Goal: Task Accomplishment & Management: Use online tool/utility

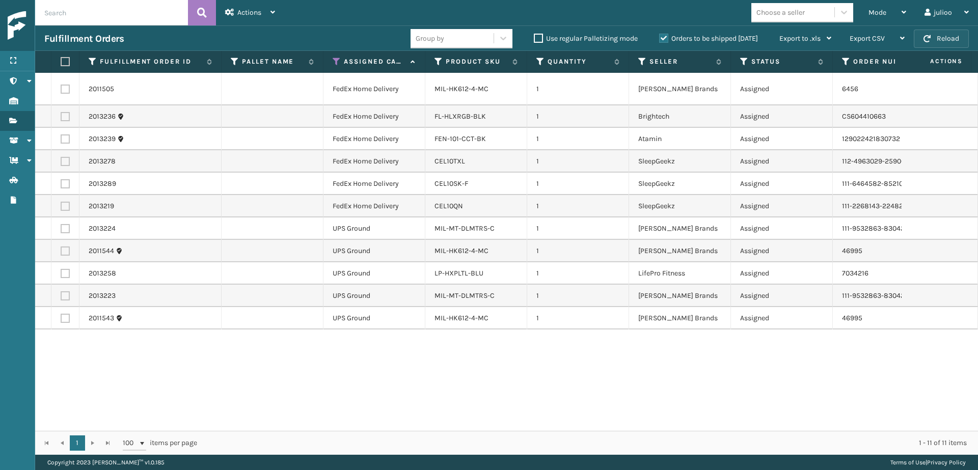
click at [936, 40] on button "Reload" at bounding box center [941, 39] width 55 height 18
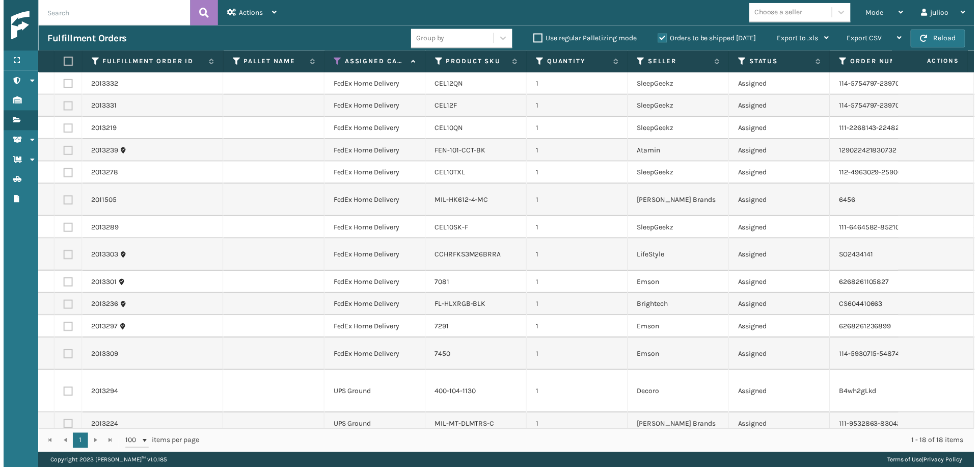
scroll to position [93, 0]
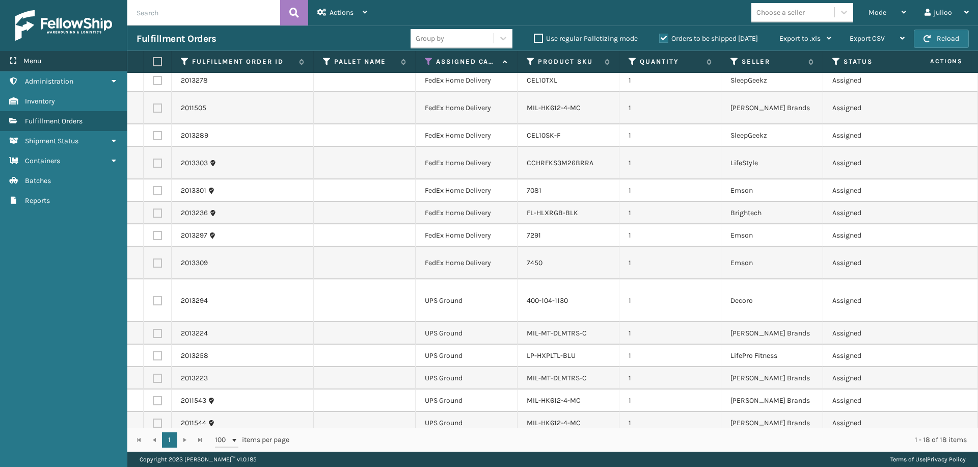
click at [92, 64] on div "Menu" at bounding box center [63, 61] width 127 height 20
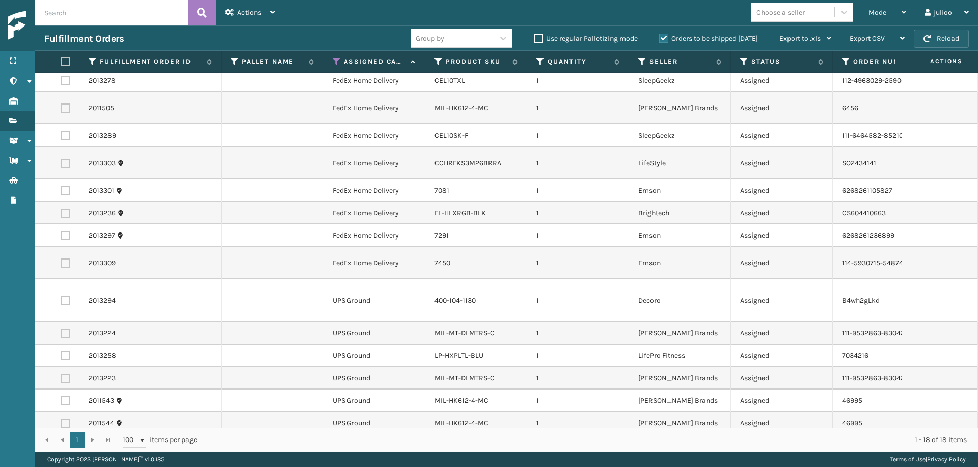
click at [937, 41] on button "Reload" at bounding box center [941, 39] width 55 height 18
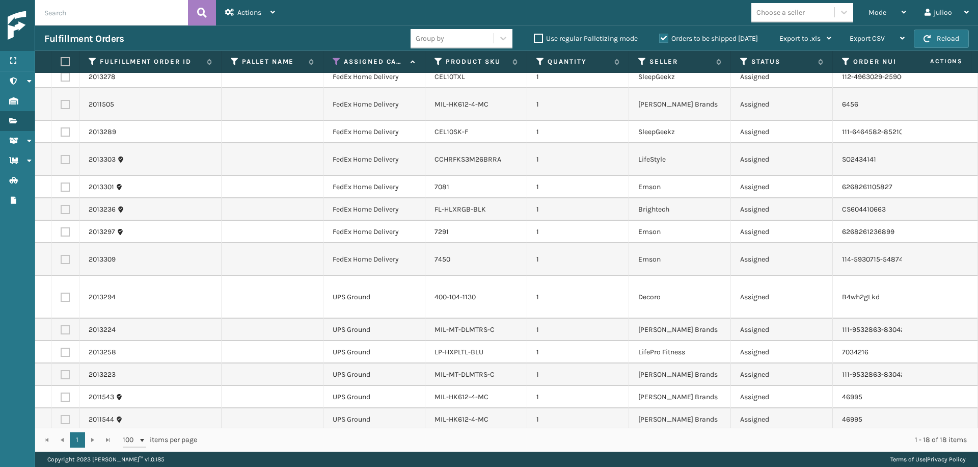
scroll to position [0, 0]
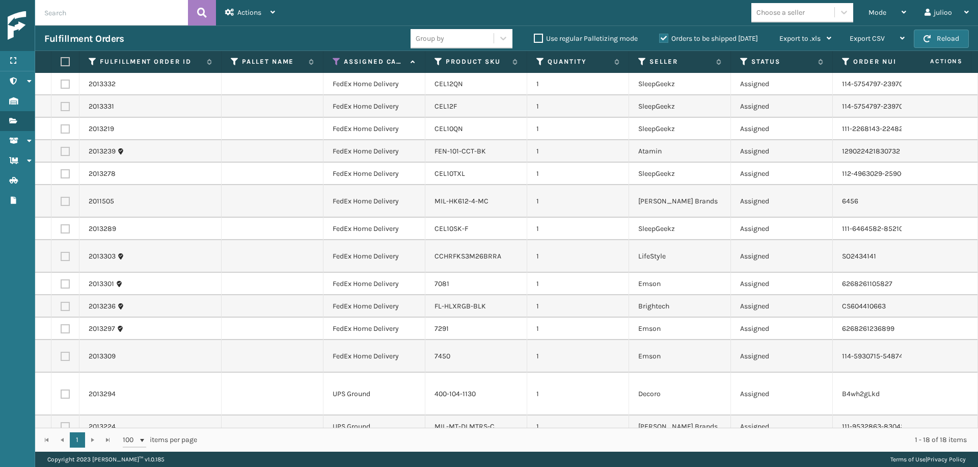
click at [65, 352] on label at bounding box center [65, 356] width 9 height 9
click at [61, 352] on input "checkbox" at bounding box center [61, 355] width 1 height 7
checkbox input "true"
click at [63, 324] on label at bounding box center [65, 328] width 9 height 9
click at [61, 324] on input "checkbox" at bounding box center [61, 327] width 1 height 7
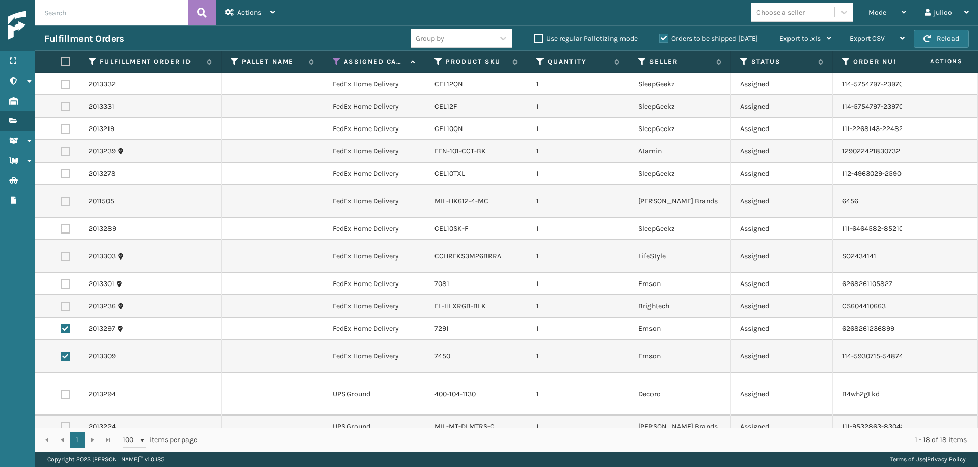
checkbox input "true"
click at [67, 302] on label at bounding box center [65, 306] width 9 height 9
click at [61, 302] on input "checkbox" at bounding box center [61, 305] width 1 height 7
checkbox input "true"
click at [66, 279] on label at bounding box center [65, 283] width 9 height 9
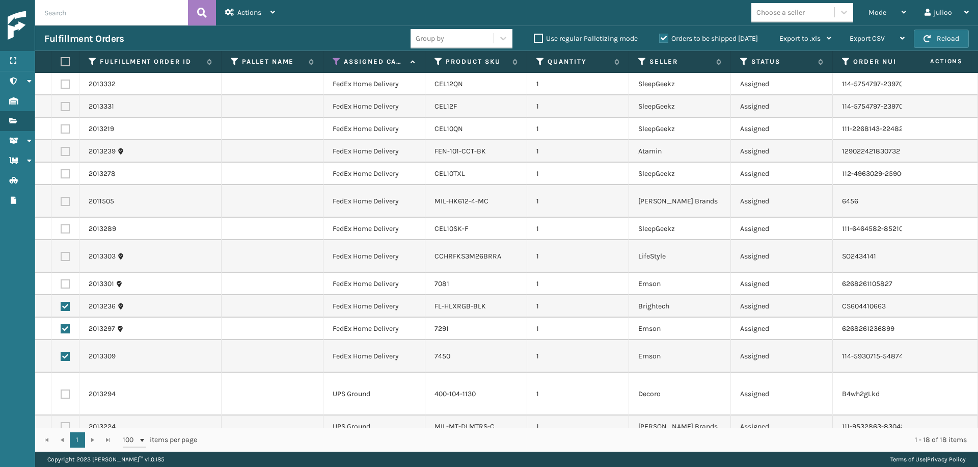
click at [61, 279] on input "checkbox" at bounding box center [61, 282] width 1 height 7
checkbox input "true"
click at [67, 252] on label at bounding box center [65, 256] width 9 height 9
click at [61, 252] on input "checkbox" at bounding box center [61, 255] width 1 height 7
checkbox input "true"
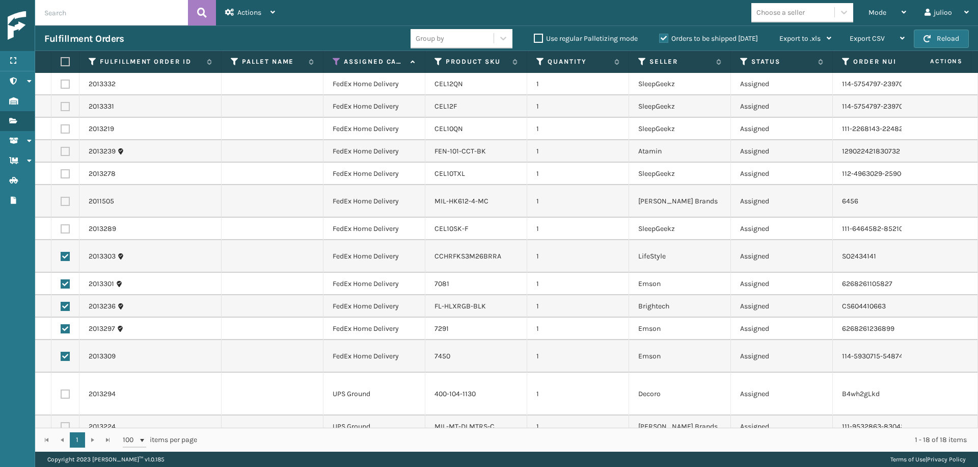
click at [66, 218] on td at bounding box center [65, 229] width 28 height 22
click at [66, 224] on label at bounding box center [65, 228] width 9 height 9
click at [61, 224] on input "checkbox" at bounding box center [61, 227] width 1 height 7
checkbox input "true"
click at [67, 199] on label at bounding box center [65, 201] width 9 height 9
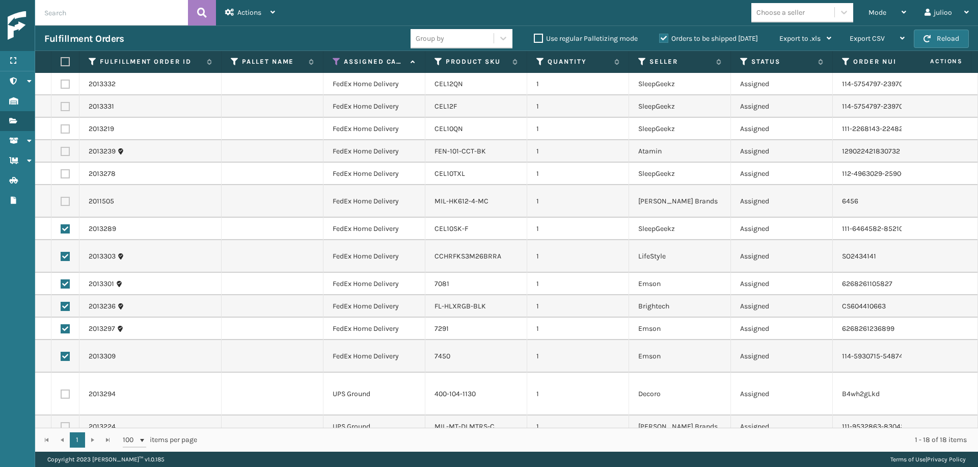
click at [61, 199] on input "checkbox" at bounding box center [61, 200] width 1 height 7
checkbox input "true"
click at [64, 175] on label at bounding box center [65, 173] width 9 height 9
click at [61, 175] on input "checkbox" at bounding box center [61, 172] width 1 height 7
checkbox input "true"
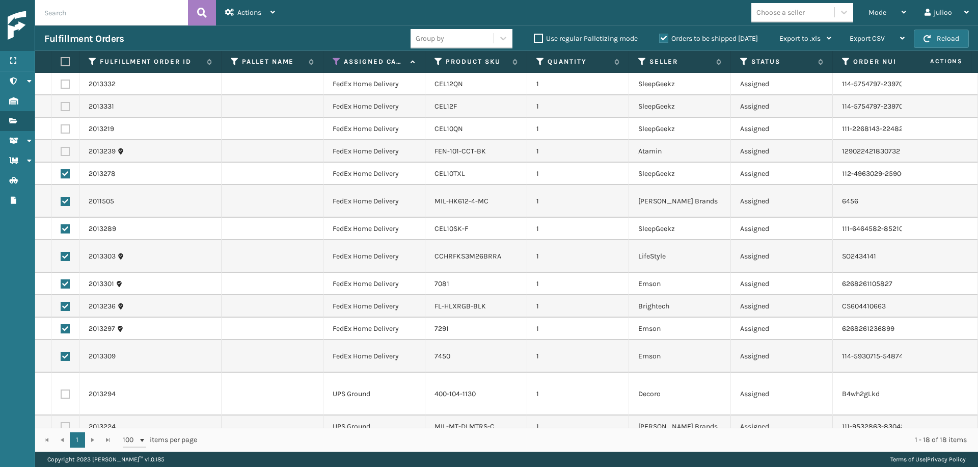
drag, startPoint x: 64, startPoint y: 152, endPoint x: 65, endPoint y: 136, distance: 16.8
click at [64, 152] on label at bounding box center [65, 151] width 9 height 9
click at [61, 152] on input "checkbox" at bounding box center [61, 150] width 1 height 7
checkbox input "true"
click at [65, 126] on label at bounding box center [65, 128] width 9 height 9
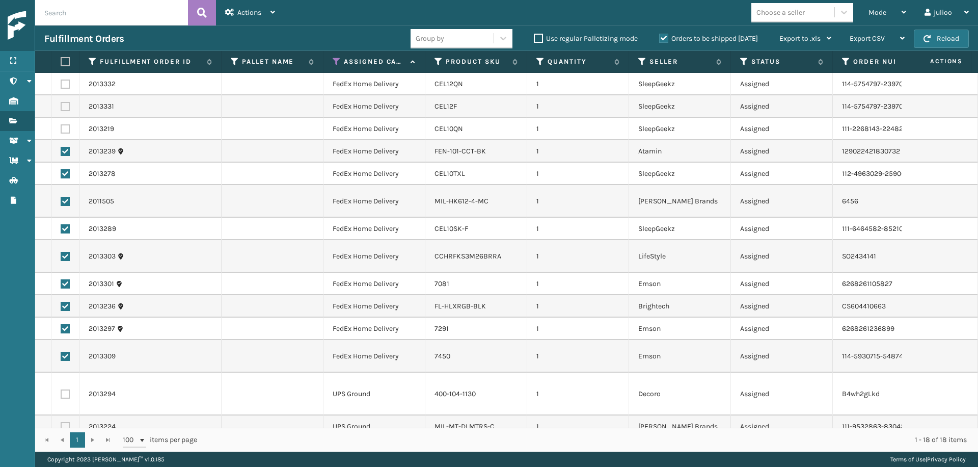
click at [61, 126] on input "checkbox" at bounding box center [61, 127] width 1 height 7
checkbox input "true"
drag, startPoint x: 66, startPoint y: 105, endPoint x: 66, endPoint y: 99, distance: 6.1
click at [66, 104] on label at bounding box center [65, 106] width 9 height 9
click at [61, 104] on input "checkbox" at bounding box center [61, 105] width 1 height 7
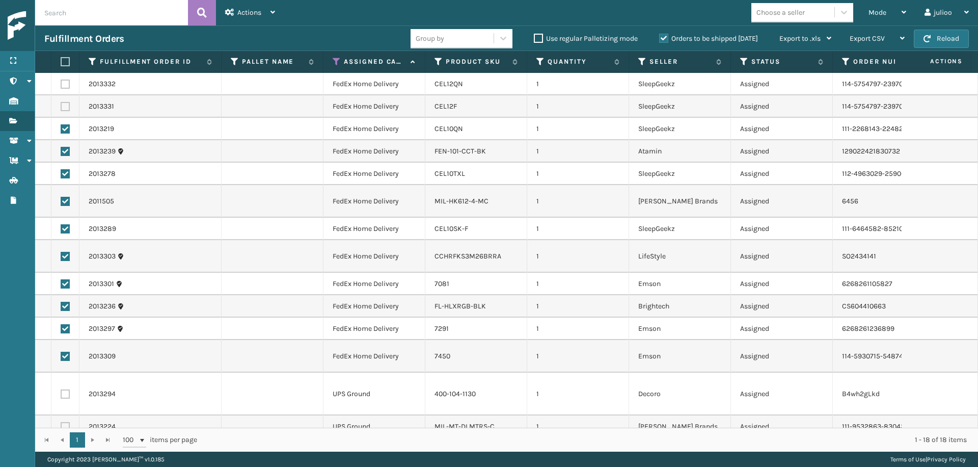
checkbox input "true"
click at [66, 79] on td at bounding box center [65, 84] width 28 height 22
click at [66, 82] on label at bounding box center [65, 83] width 9 height 9
click at [61, 82] on input "checkbox" at bounding box center [61, 82] width 1 height 7
checkbox input "true"
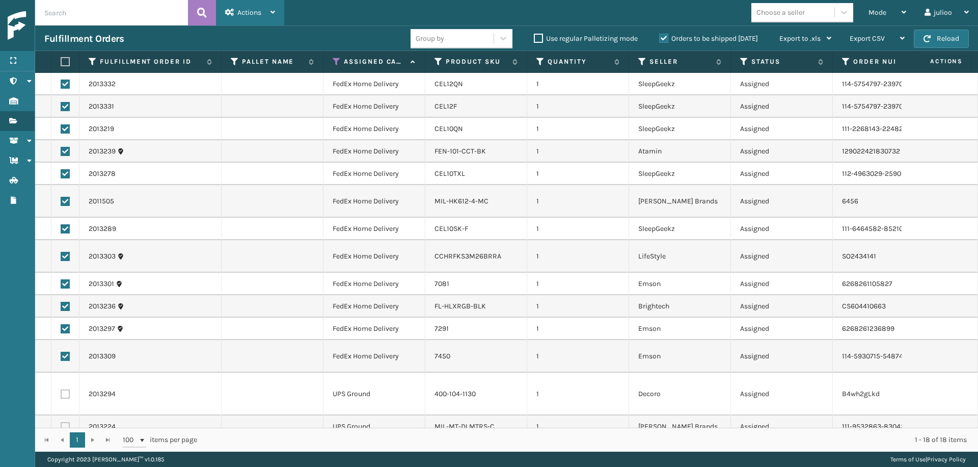
click at [254, 14] on span "Actions" at bounding box center [249, 12] width 24 height 9
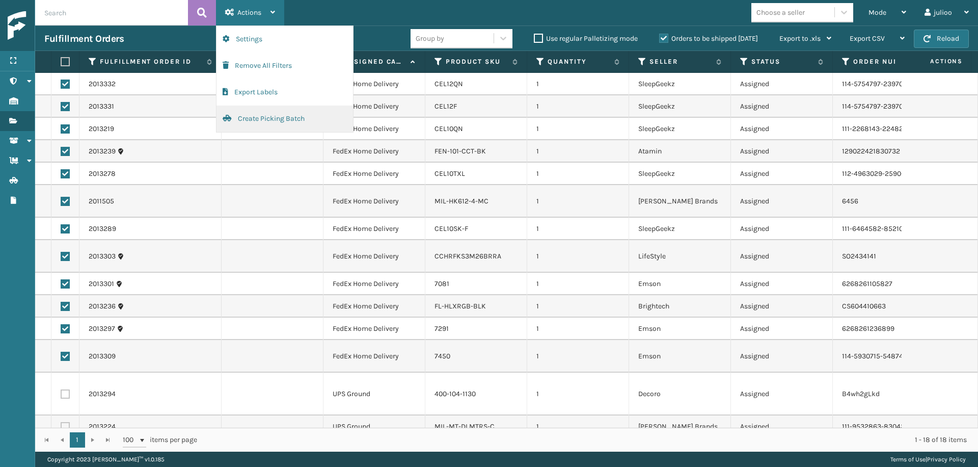
click at [255, 116] on button "Create Picking Batch" at bounding box center [285, 118] width 137 height 26
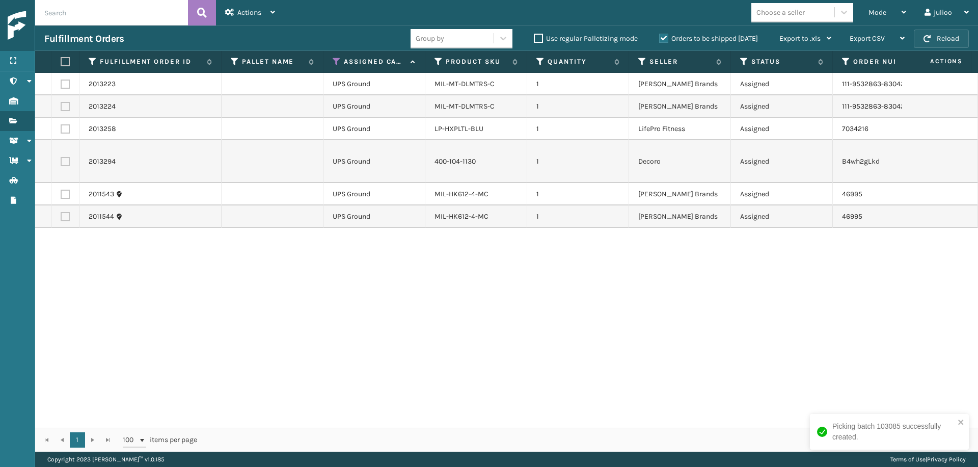
click at [955, 38] on button "Reload" at bounding box center [941, 39] width 55 height 18
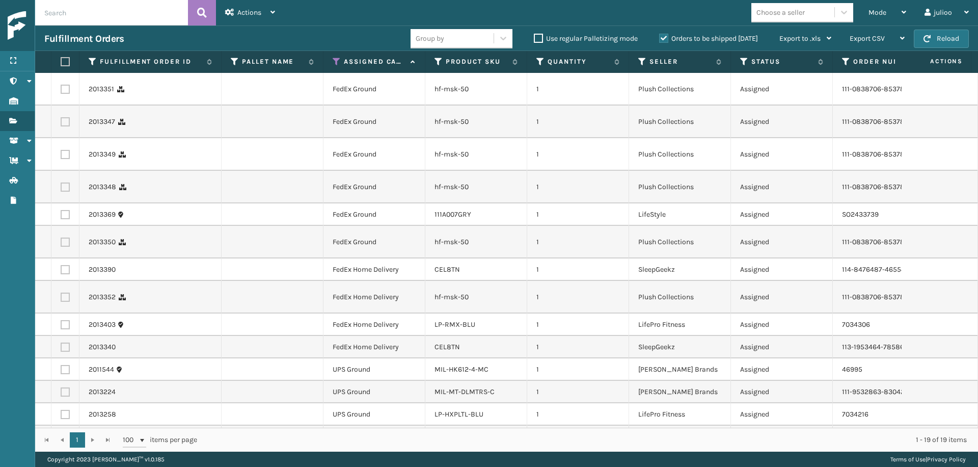
click at [67, 347] on label at bounding box center [65, 346] width 9 height 9
click at [61, 347] on input "checkbox" at bounding box center [61, 345] width 1 height 7
checkbox input "true"
click at [67, 325] on label at bounding box center [65, 324] width 9 height 9
click at [61, 325] on input "checkbox" at bounding box center [61, 323] width 1 height 7
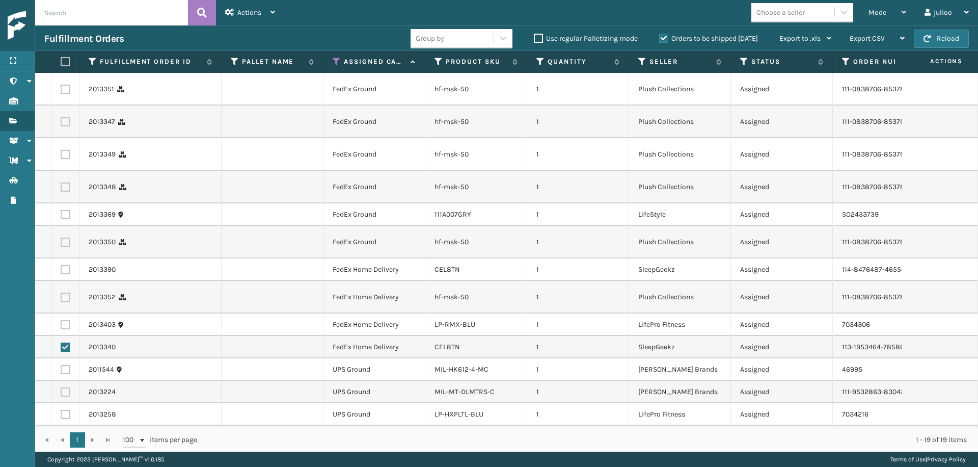
checkbox input "true"
click at [64, 298] on label at bounding box center [65, 296] width 9 height 9
click at [61, 298] on input "checkbox" at bounding box center [61, 295] width 1 height 7
checkbox input "true"
drag, startPoint x: 64, startPoint y: 272, endPoint x: 65, endPoint y: 241, distance: 30.6
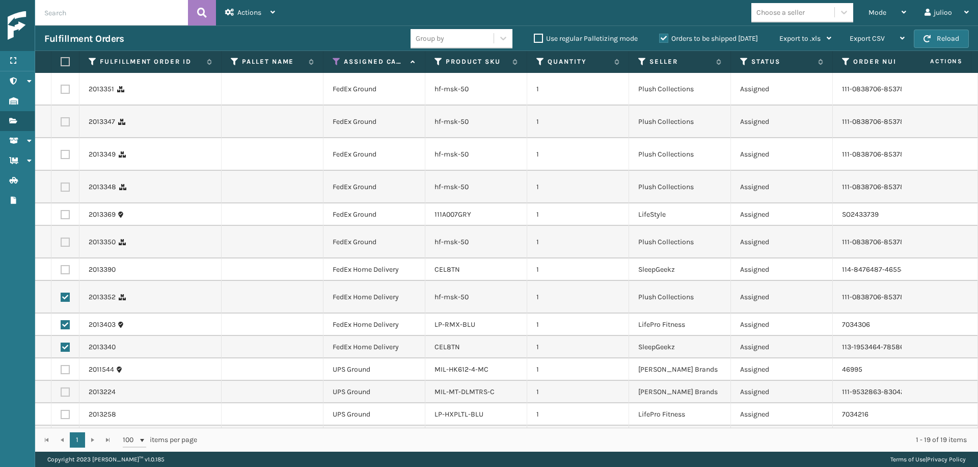
click at [64, 271] on label at bounding box center [65, 269] width 9 height 9
click at [61, 271] on input "checkbox" at bounding box center [61, 268] width 1 height 7
checkbox input "true"
drag, startPoint x: 64, startPoint y: 240, endPoint x: 69, endPoint y: 225, distance: 16.6
click at [65, 240] on label at bounding box center [65, 241] width 9 height 9
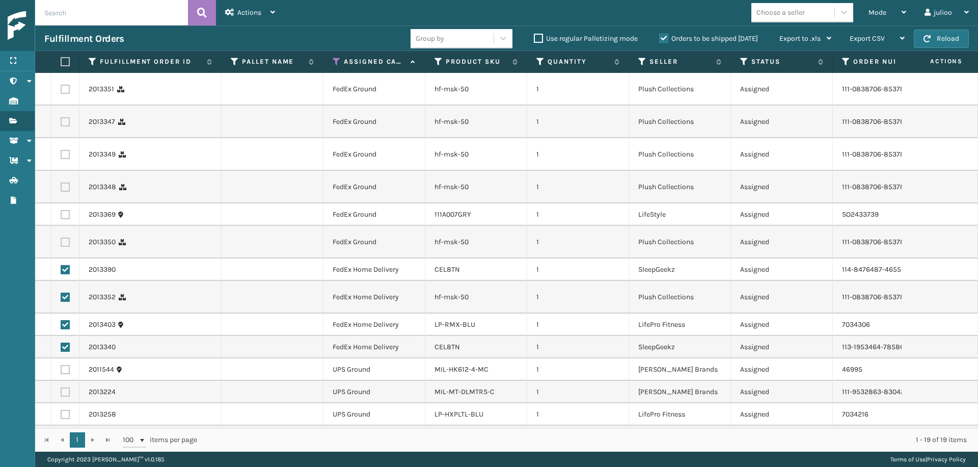
click at [61, 240] on input "checkbox" at bounding box center [61, 240] width 1 height 7
checkbox input "true"
click at [68, 217] on label at bounding box center [65, 214] width 9 height 9
click at [61, 217] on input "checkbox" at bounding box center [61, 213] width 1 height 7
checkbox input "true"
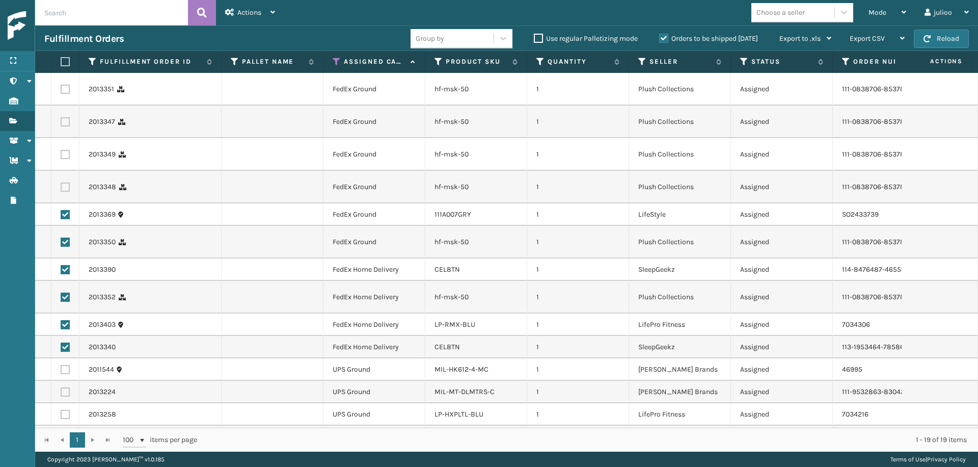
click at [66, 188] on label at bounding box center [65, 186] width 9 height 9
click at [61, 188] on input "checkbox" at bounding box center [61, 185] width 1 height 7
checkbox input "true"
click at [65, 150] on label at bounding box center [65, 154] width 9 height 9
click at [61, 150] on input "checkbox" at bounding box center [61, 153] width 1 height 7
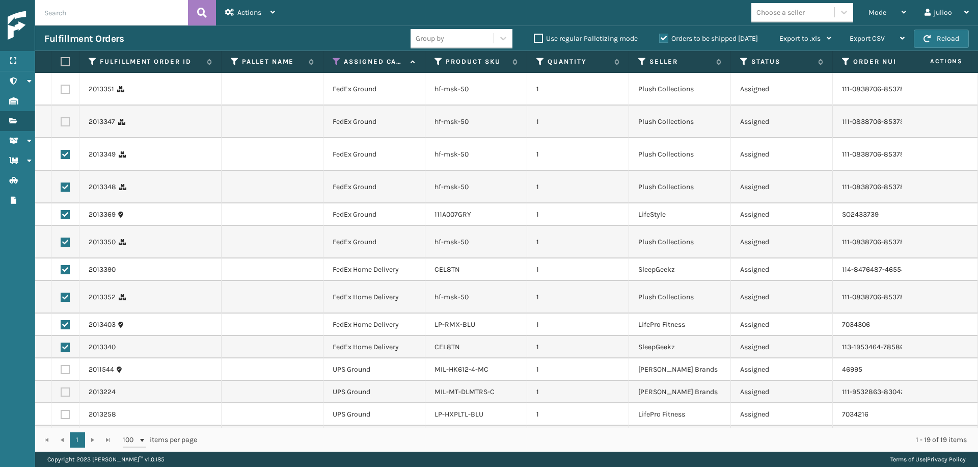
checkbox input "true"
drag, startPoint x: 66, startPoint y: 124, endPoint x: 55, endPoint y: 91, distance: 34.8
click at [66, 124] on label at bounding box center [65, 121] width 9 height 9
click at [61, 124] on input "checkbox" at bounding box center [61, 120] width 1 height 7
checkbox input "true"
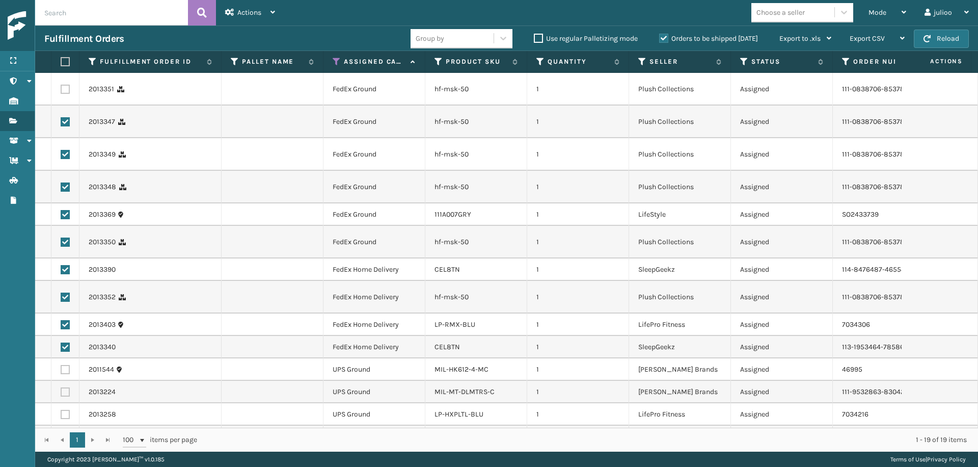
click at [68, 88] on label at bounding box center [65, 89] width 9 height 9
click at [61, 88] on input "checkbox" at bounding box center [61, 88] width 1 height 7
checkbox input "true"
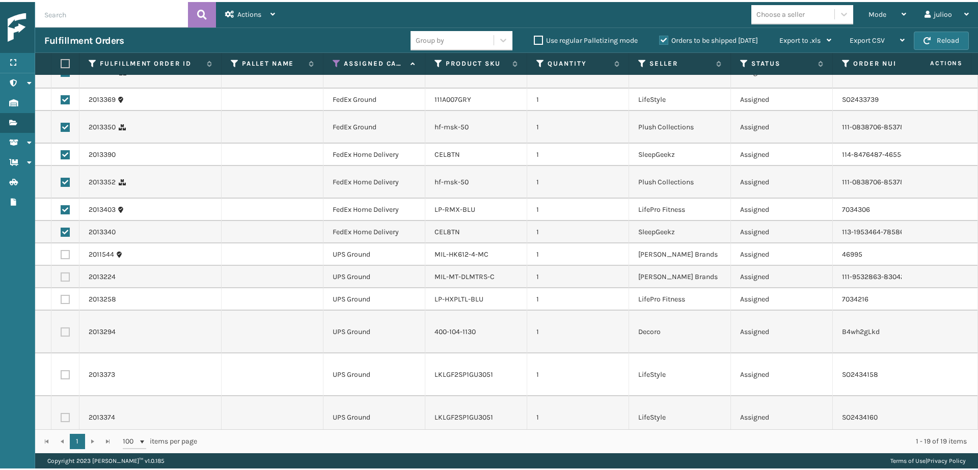
scroll to position [180, 0]
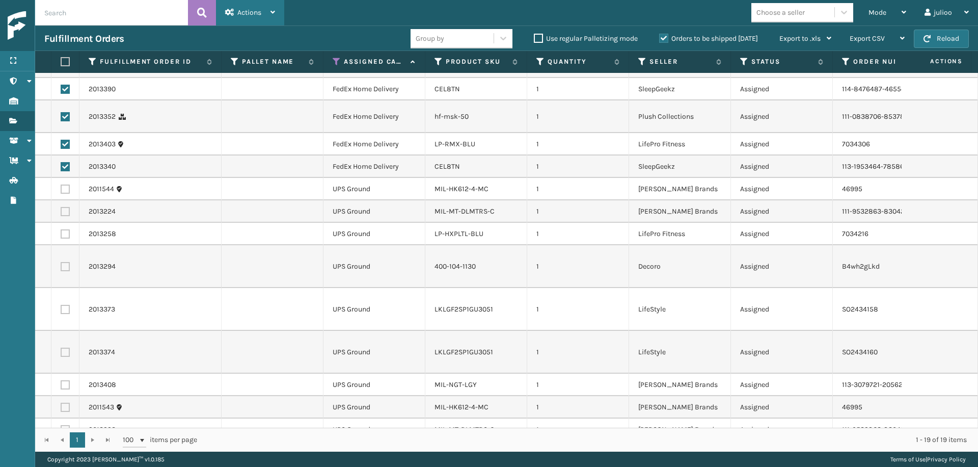
click at [256, 14] on span "Actions" at bounding box center [249, 12] width 24 height 9
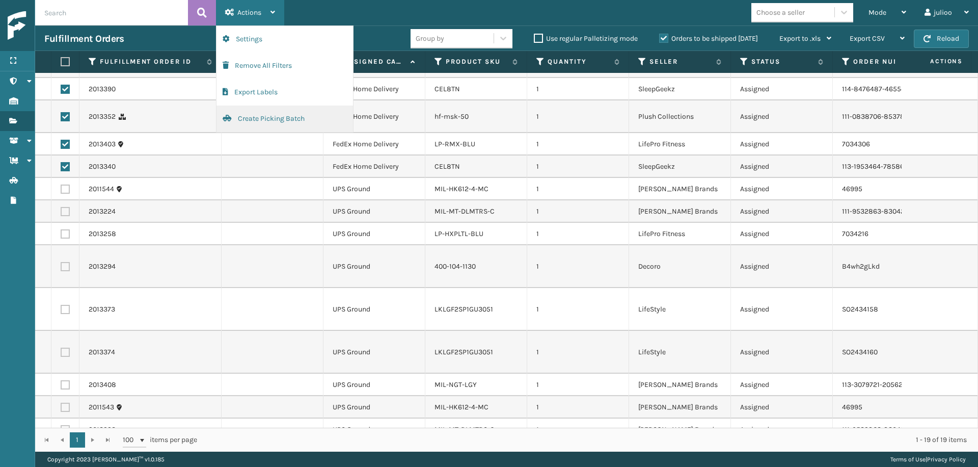
click at [261, 120] on button "Create Picking Batch" at bounding box center [285, 118] width 137 height 26
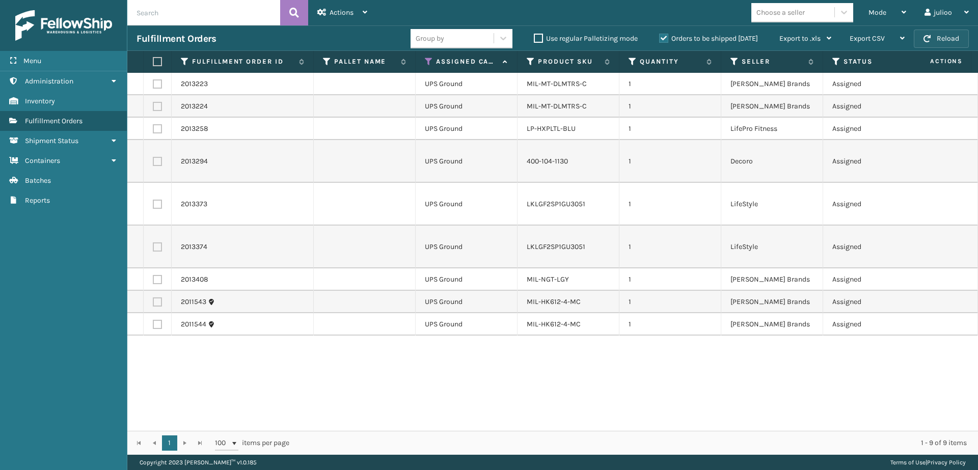
click at [941, 45] on button "Reload" at bounding box center [941, 39] width 55 height 18
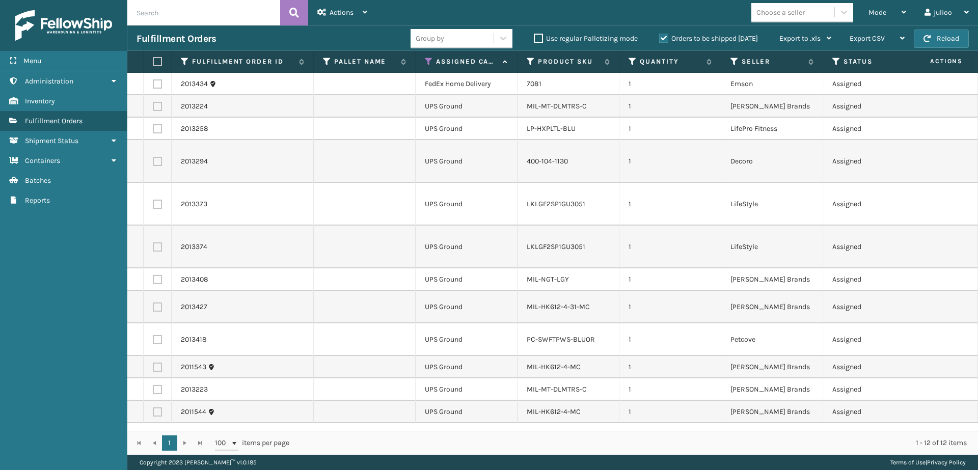
click at [157, 64] on label at bounding box center [156, 61] width 6 height 9
click at [153, 64] on input "checkbox" at bounding box center [153, 62] width 1 height 7
checkbox input "true"
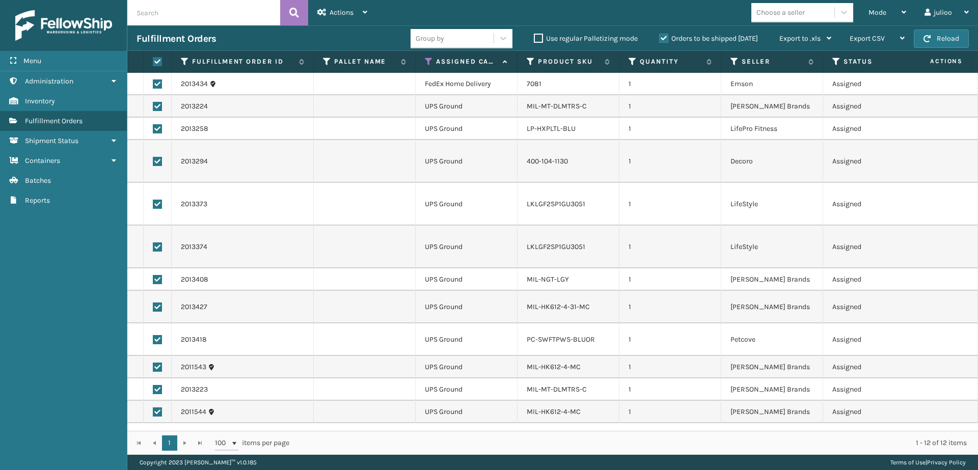
checkbox input "true"
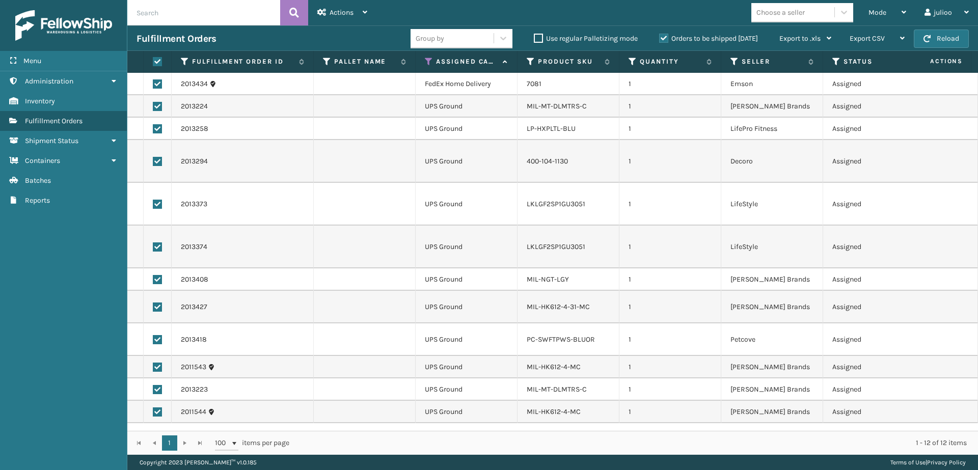
checkbox input "true"
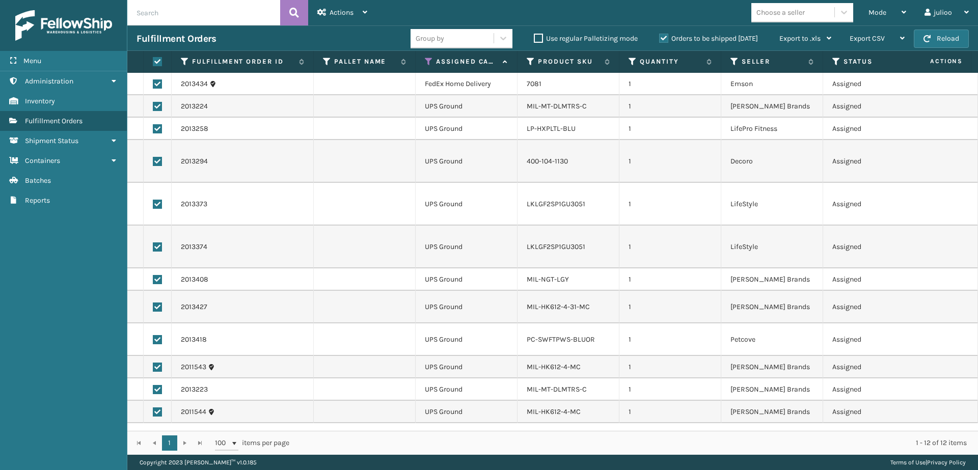
click at [158, 84] on label at bounding box center [157, 83] width 9 height 9
click at [153, 84] on input "checkbox" at bounding box center [153, 82] width 1 height 7
checkbox input "false"
click at [329, 12] on div "Actions" at bounding box center [342, 12] width 50 height 25
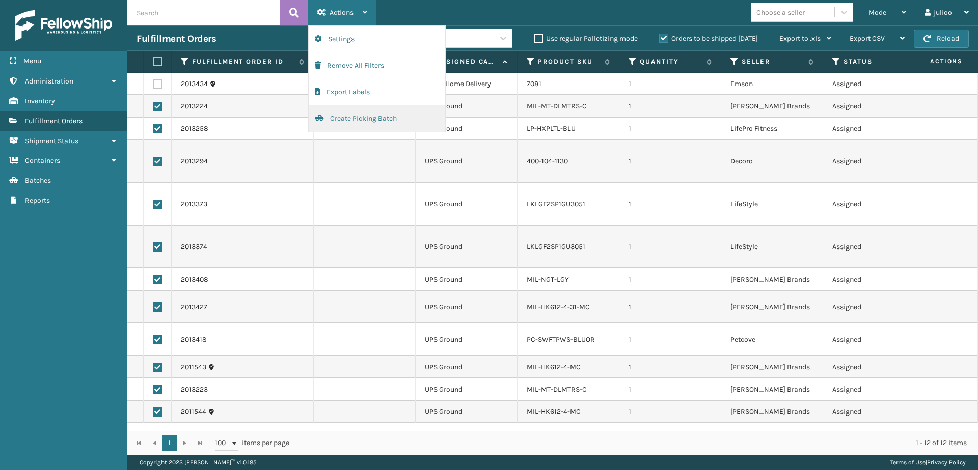
click at [343, 122] on button "Create Picking Batch" at bounding box center [377, 118] width 137 height 26
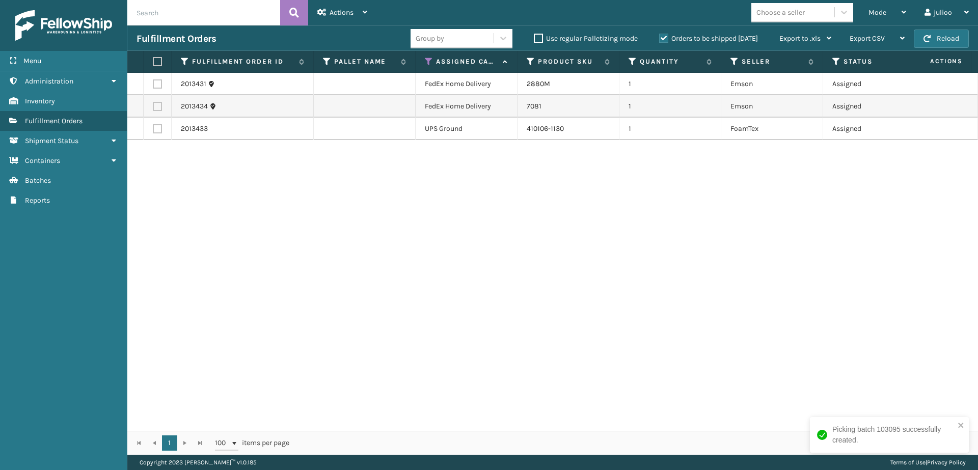
click at [157, 108] on label at bounding box center [157, 106] width 9 height 9
click at [153, 108] on input "checkbox" at bounding box center [153, 105] width 1 height 7
checkbox input "true"
click at [159, 82] on label at bounding box center [157, 83] width 9 height 9
click at [153, 82] on input "checkbox" at bounding box center [153, 82] width 1 height 7
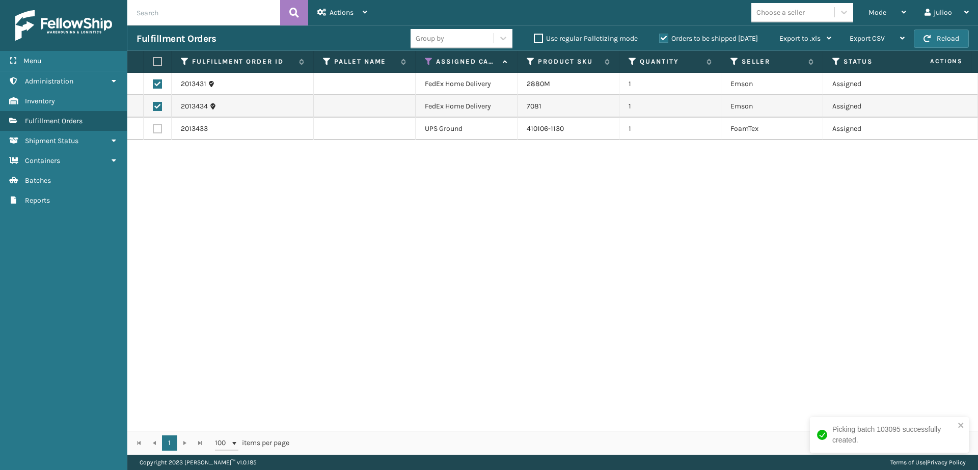
checkbox input "true"
click at [359, 3] on div "Actions" at bounding box center [342, 12] width 50 height 25
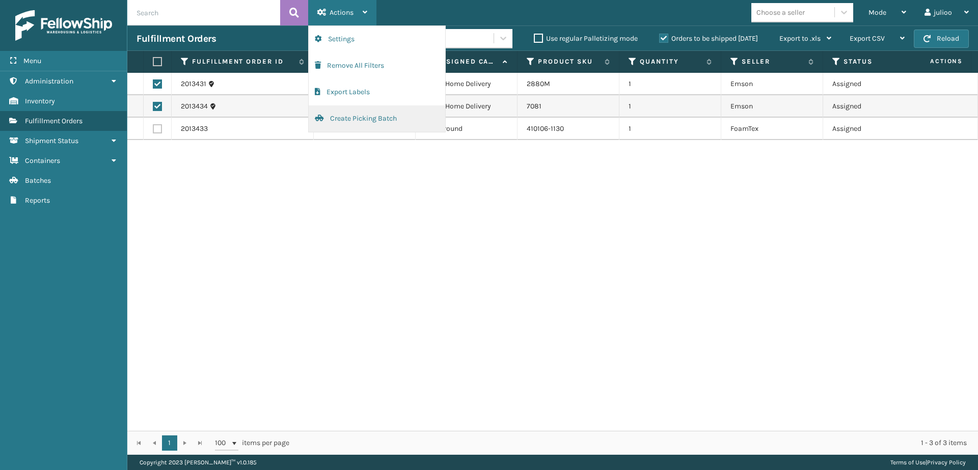
click at [357, 114] on button "Create Picking Batch" at bounding box center [377, 118] width 137 height 26
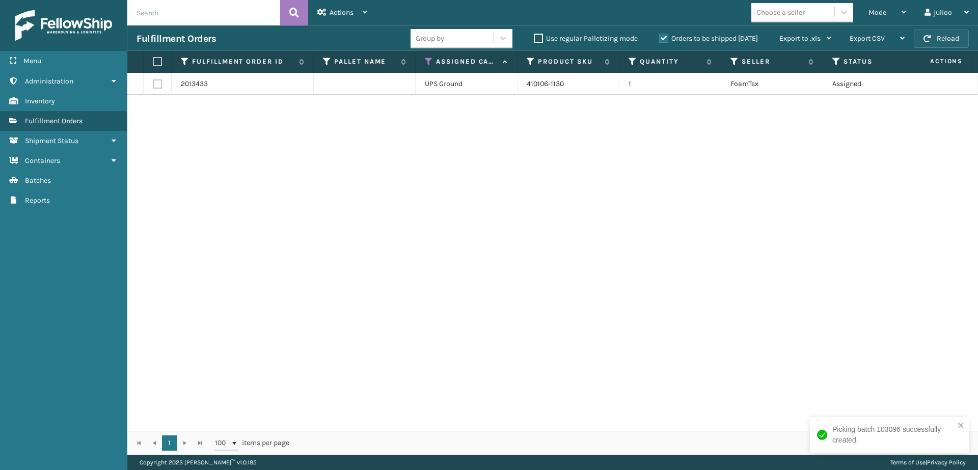
click at [936, 39] on button "Reload" at bounding box center [941, 39] width 55 height 18
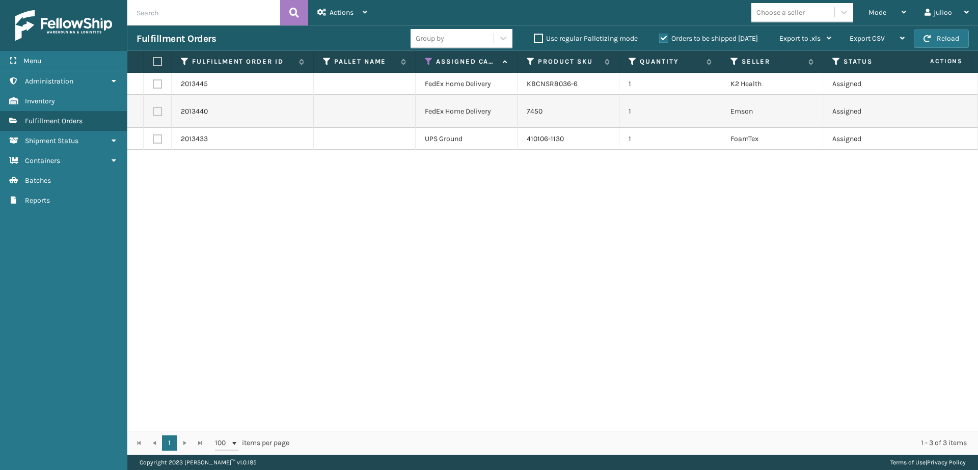
click at [156, 79] on label at bounding box center [157, 83] width 9 height 9
click at [153, 79] on input "checkbox" at bounding box center [153, 82] width 1 height 7
checkbox input "true"
click at [156, 114] on label at bounding box center [157, 111] width 9 height 9
click at [153, 114] on input "checkbox" at bounding box center [153, 110] width 1 height 7
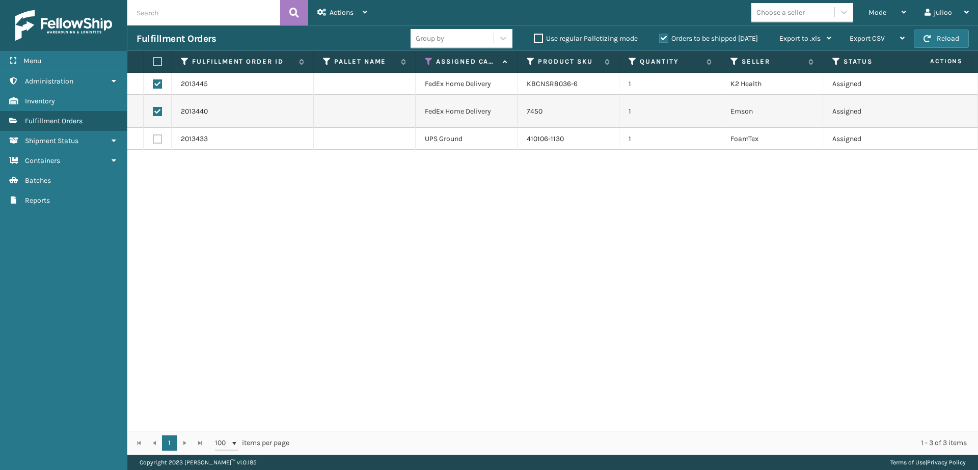
checkbox input "true"
click at [343, 9] on span "Actions" at bounding box center [342, 12] width 24 height 9
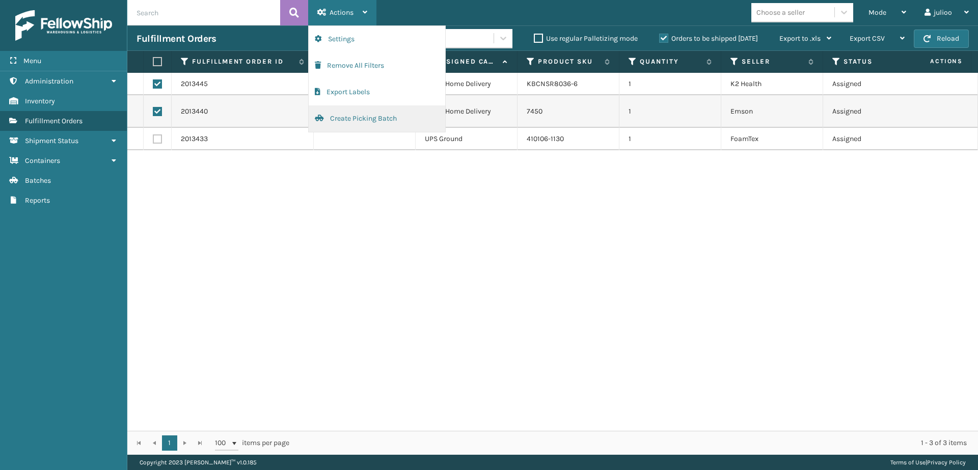
click at [363, 117] on button "Create Picking Batch" at bounding box center [377, 118] width 137 height 26
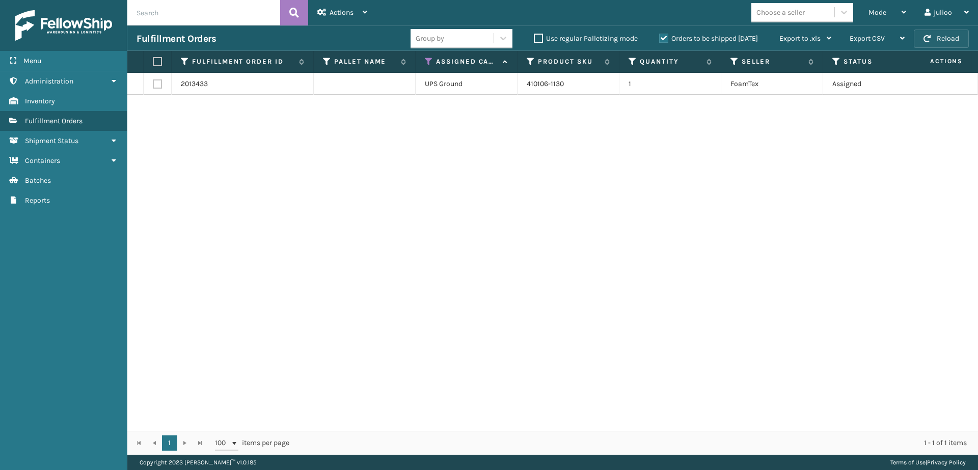
click at [929, 40] on span "button" at bounding box center [927, 38] width 7 height 7
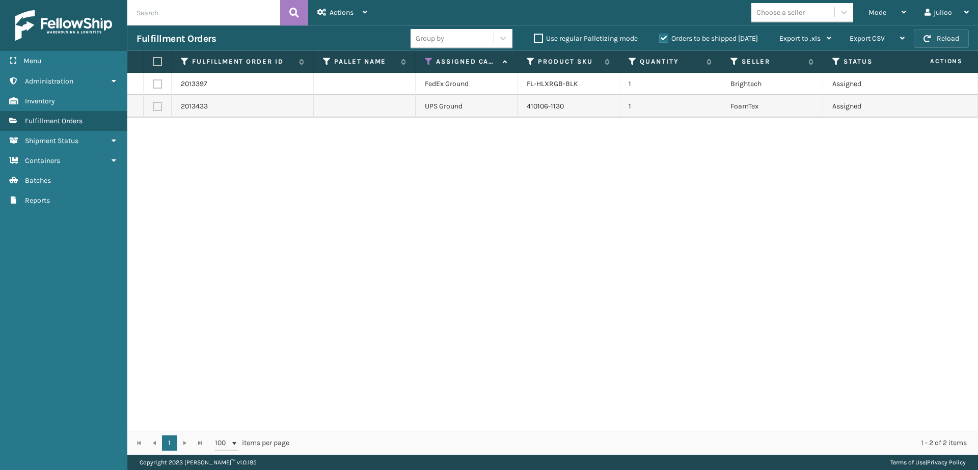
click at [929, 40] on span "button" at bounding box center [927, 38] width 7 height 7
click at [156, 85] on label at bounding box center [157, 83] width 9 height 9
click at [153, 85] on input "checkbox" at bounding box center [153, 82] width 1 height 7
checkbox input "true"
click at [330, 8] on span "Actions" at bounding box center [342, 12] width 24 height 9
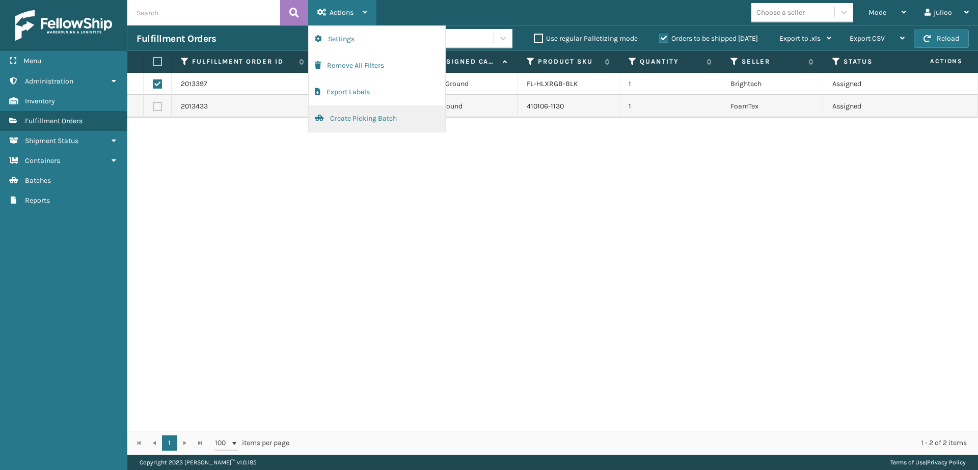
click at [404, 125] on button "Create Picking Batch" at bounding box center [377, 118] width 137 height 26
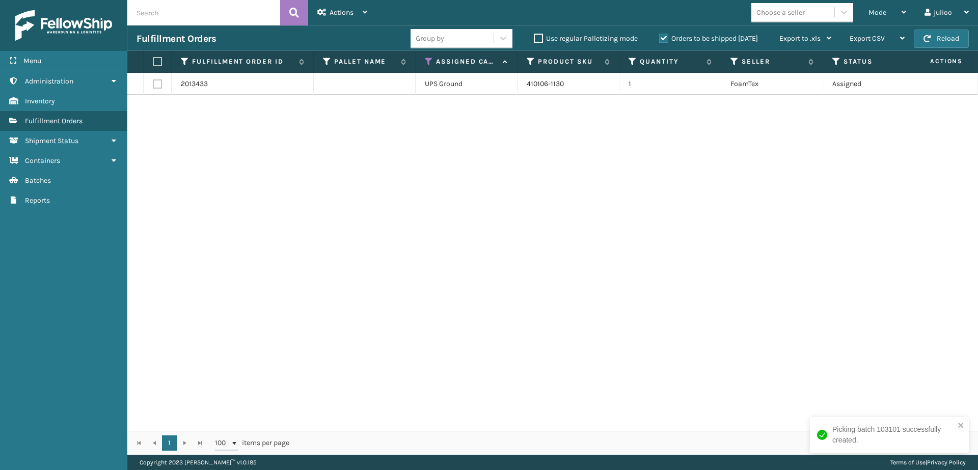
click at [156, 86] on label at bounding box center [157, 83] width 9 height 9
click at [153, 86] on input "checkbox" at bounding box center [153, 82] width 1 height 7
checkbox input "true"
click at [361, 13] on div "Actions" at bounding box center [342, 12] width 50 height 25
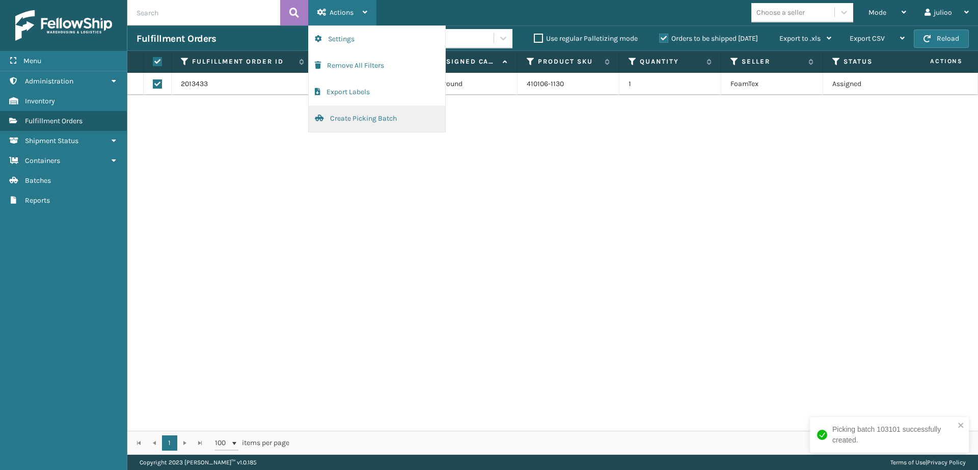
click at [360, 116] on button "Create Picking Batch" at bounding box center [377, 118] width 137 height 26
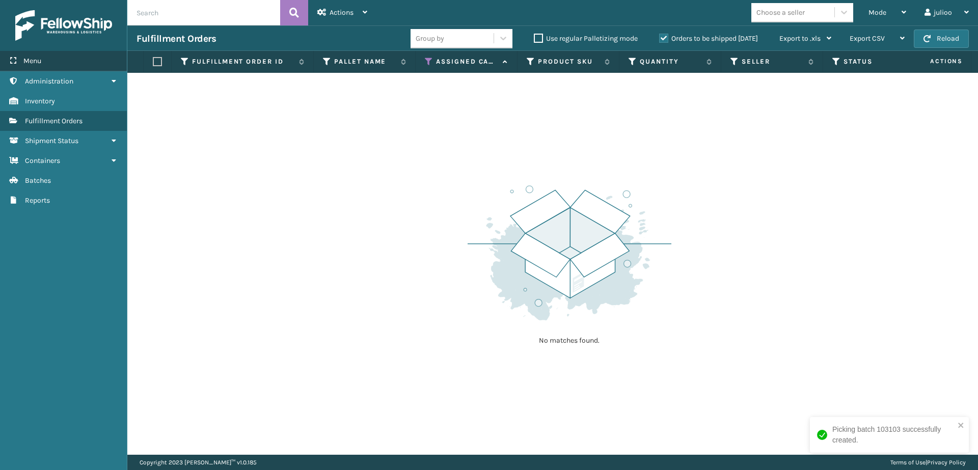
click at [31, 64] on span "Menu" at bounding box center [32, 61] width 18 height 9
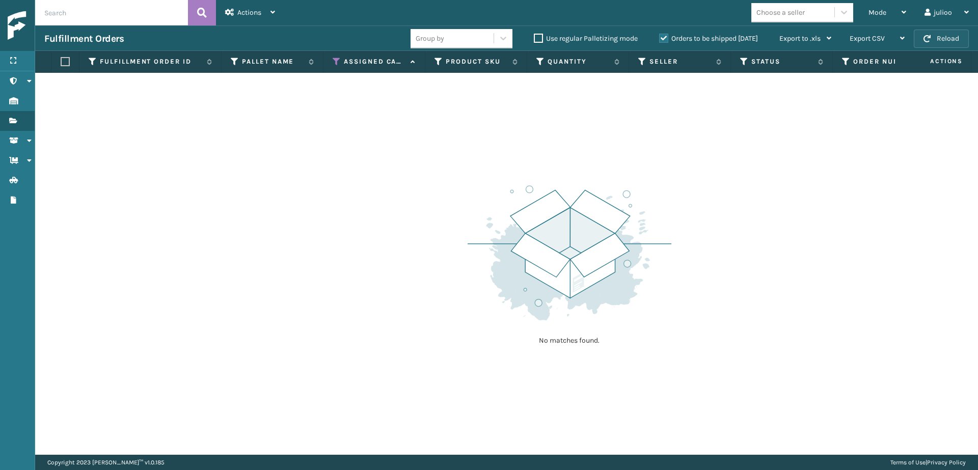
click at [931, 38] on span "button" at bounding box center [927, 38] width 7 height 7
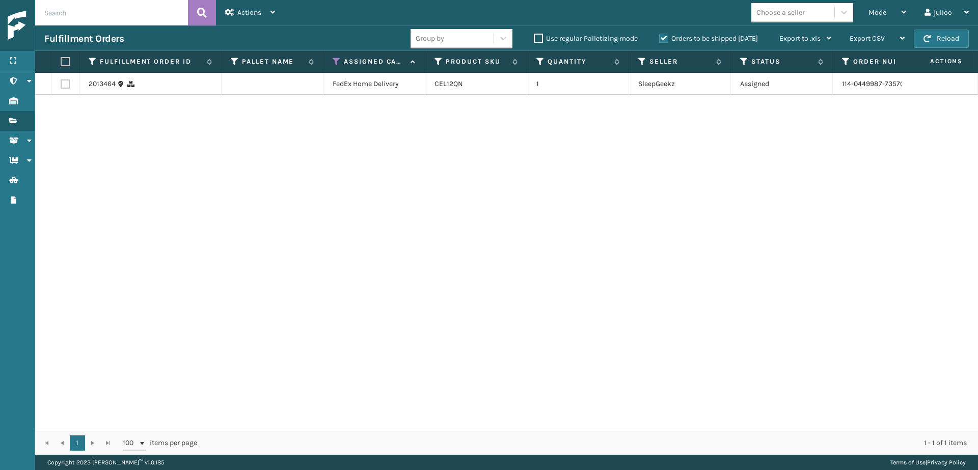
click at [931, 38] on span "button" at bounding box center [927, 38] width 7 height 7
click at [65, 85] on label at bounding box center [65, 83] width 9 height 9
click at [61, 85] on input "checkbox" at bounding box center [61, 82] width 1 height 7
checkbox input "true"
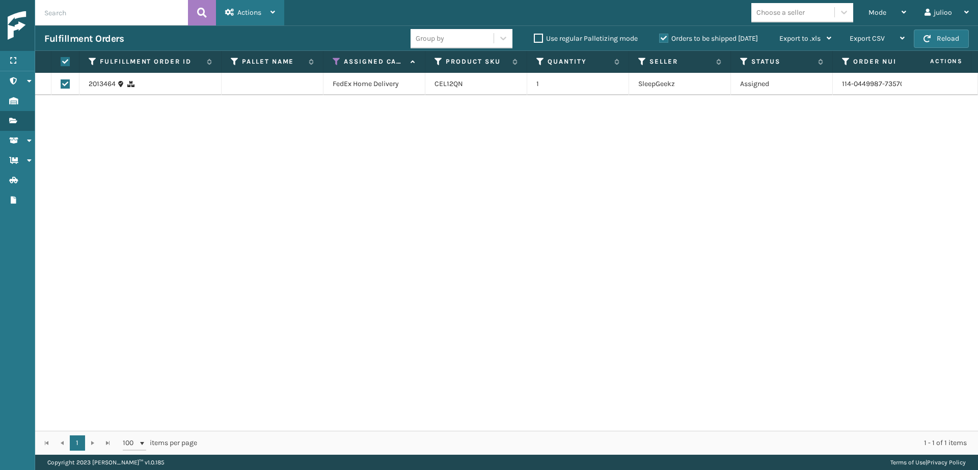
click at [262, 21] on div "Actions" at bounding box center [250, 12] width 50 height 25
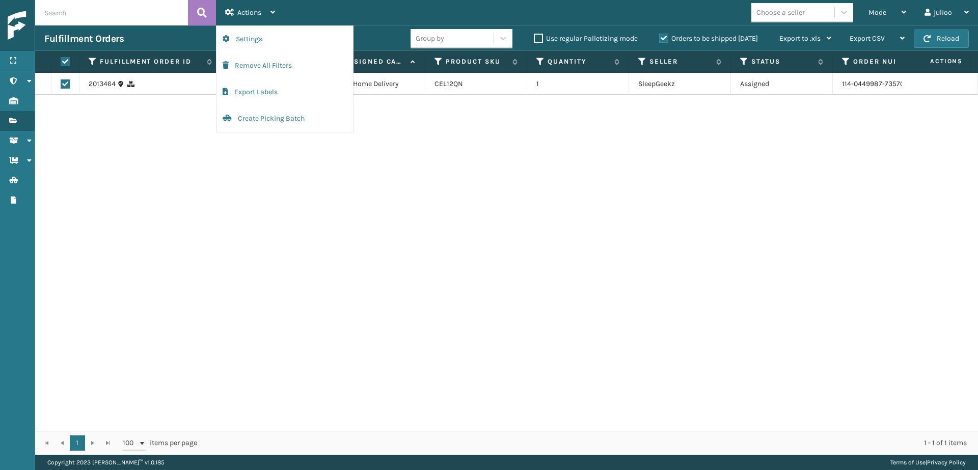
click at [558, 229] on div "2013464 FedEx Home Delivery CEL12QN 1 SleepGeekz Assigned 114-0449987-7357016 F…" at bounding box center [506, 252] width 943 height 358
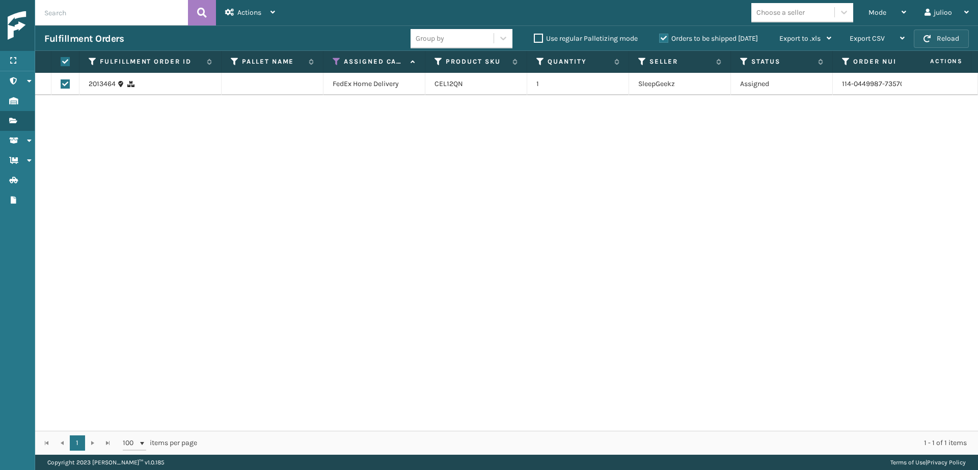
click at [945, 37] on button "Reload" at bounding box center [941, 39] width 55 height 18
click at [943, 37] on button "Reload" at bounding box center [941, 39] width 55 height 18
click at [937, 37] on button "Reload" at bounding box center [941, 39] width 55 height 18
click at [938, 37] on button "Reload" at bounding box center [941, 39] width 55 height 18
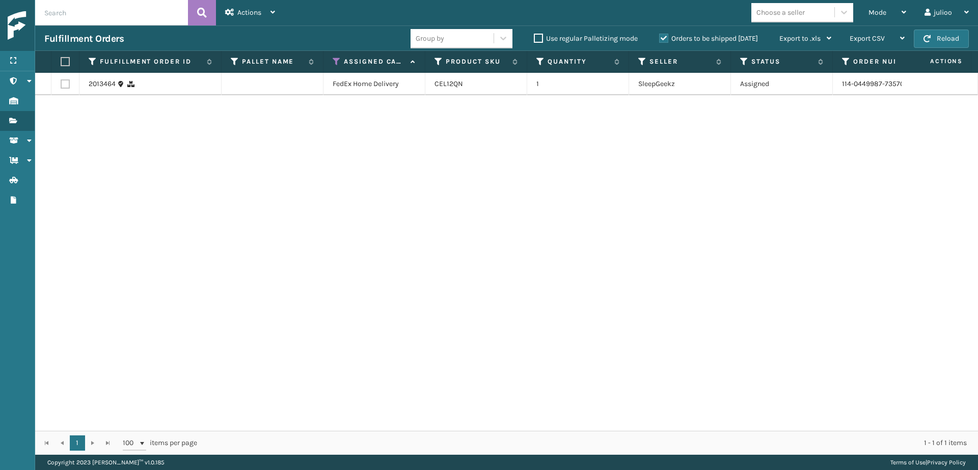
click at [938, 37] on button "Reload" at bounding box center [941, 39] width 55 height 18
click at [926, 36] on span "button" at bounding box center [927, 38] width 7 height 7
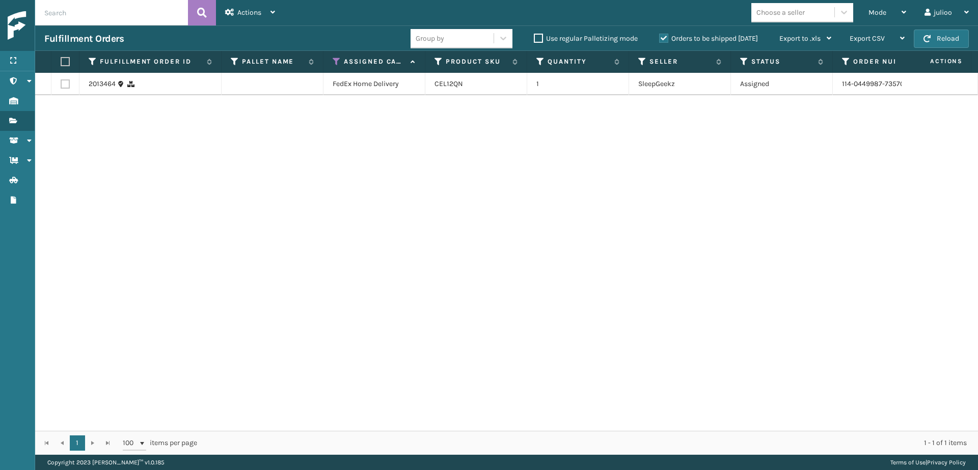
click at [67, 86] on label at bounding box center [65, 83] width 9 height 9
click at [61, 86] on input "checkbox" at bounding box center [61, 82] width 1 height 7
checkbox input "true"
click at [936, 41] on button "Reload" at bounding box center [941, 39] width 55 height 18
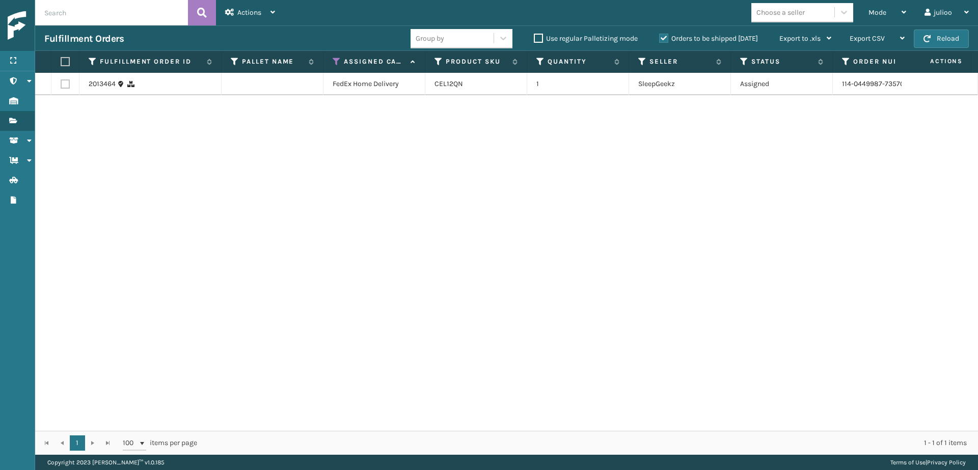
click at [936, 41] on button "Reload" at bounding box center [941, 39] width 55 height 18
click at [936, 38] on button "Reload" at bounding box center [941, 39] width 55 height 18
click at [937, 39] on button "Reload" at bounding box center [941, 39] width 55 height 18
click at [938, 39] on button "Reload" at bounding box center [941, 39] width 55 height 18
click at [67, 82] on label at bounding box center [65, 83] width 9 height 9
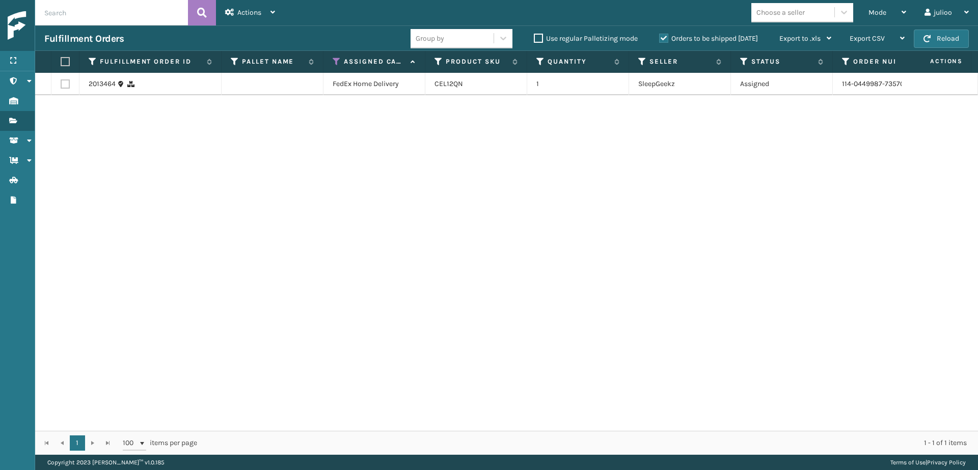
click at [61, 82] on input "checkbox" at bounding box center [61, 82] width 1 height 7
checkbox input "true"
click at [249, 13] on span "Actions" at bounding box center [249, 12] width 24 height 9
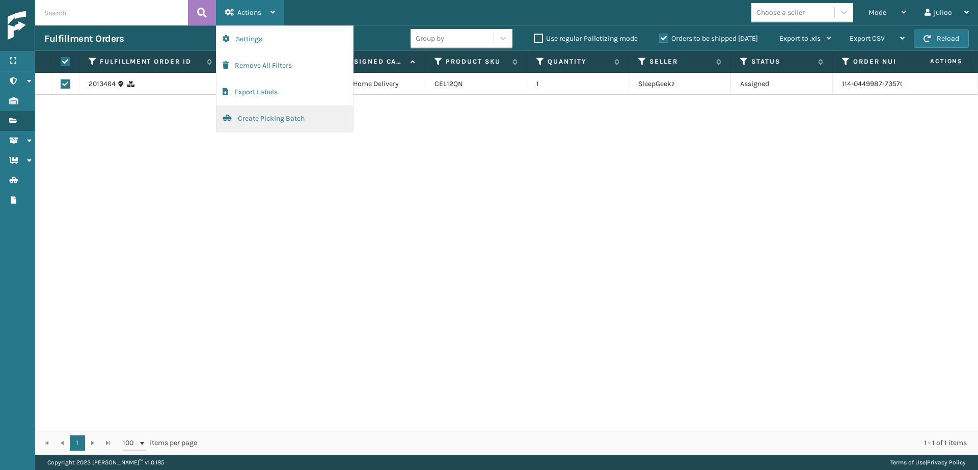
click at [289, 117] on button "Create Picking Batch" at bounding box center [285, 118] width 137 height 26
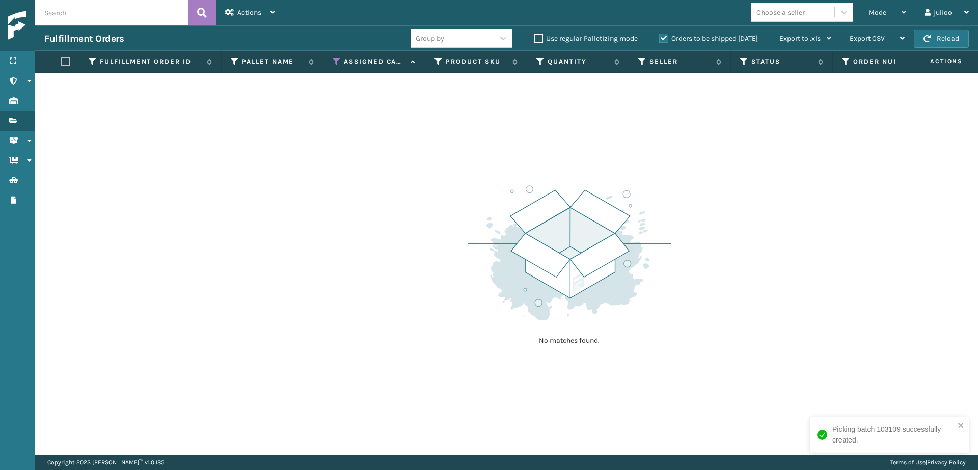
click at [540, 233] on img at bounding box center [570, 252] width 204 height 141
click at [952, 40] on button "Reload" at bounding box center [941, 39] width 55 height 18
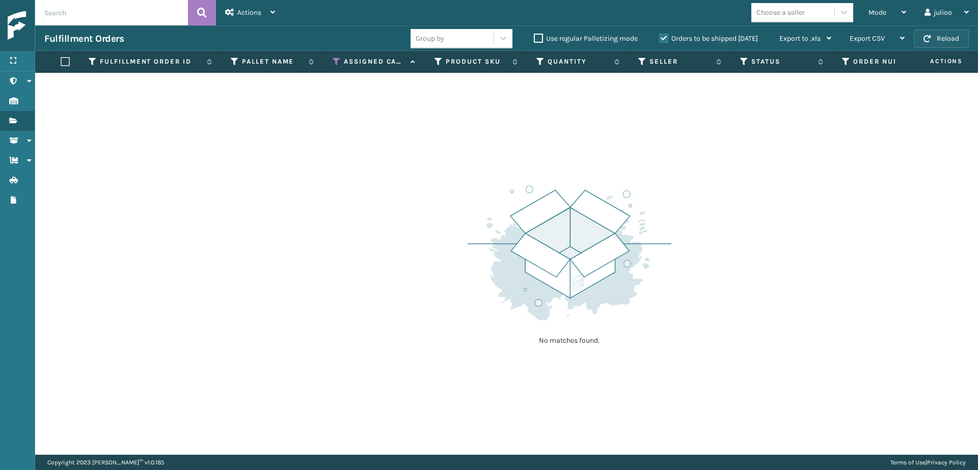
click at [945, 31] on button "Reload" at bounding box center [941, 39] width 55 height 18
click at [934, 46] on button "Reload" at bounding box center [941, 39] width 55 height 18
click at [935, 44] on button "Reload" at bounding box center [941, 39] width 55 height 18
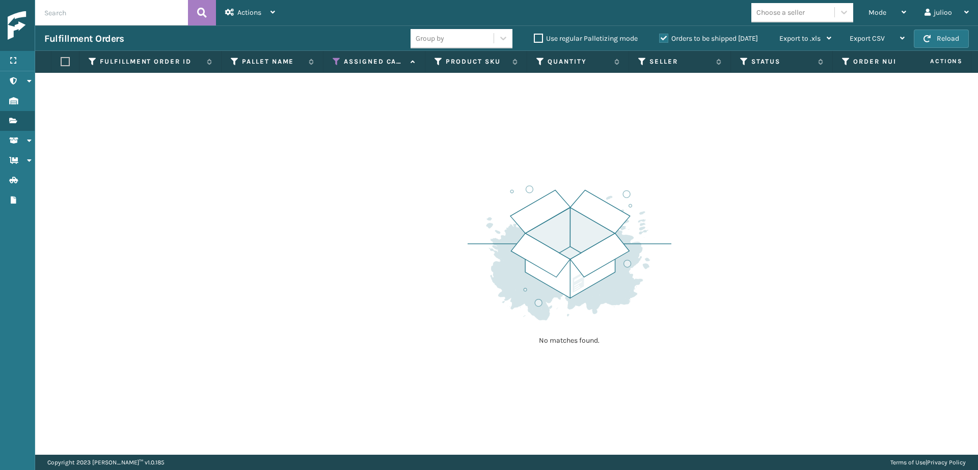
click at [935, 44] on button "Reload" at bounding box center [941, 39] width 55 height 18
click at [903, 16] on div "Mode" at bounding box center [888, 12] width 38 height 25
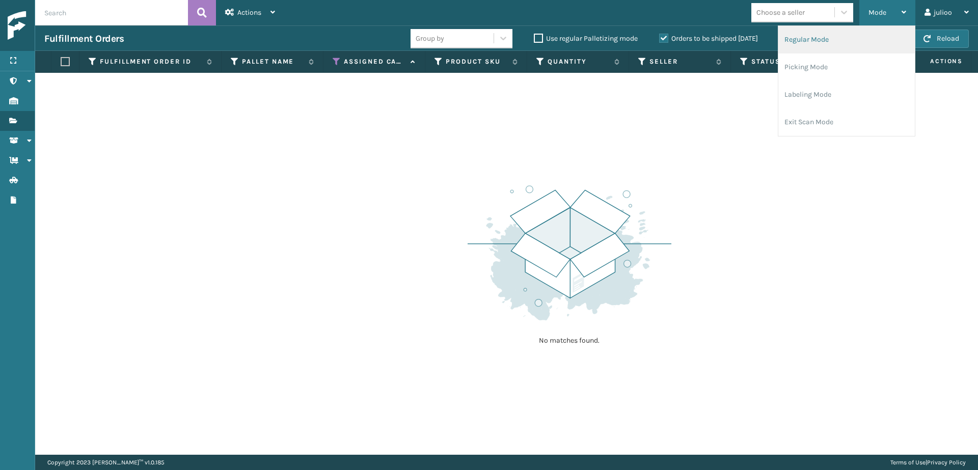
click at [842, 43] on li "Regular Mode" at bounding box center [846, 40] width 137 height 28
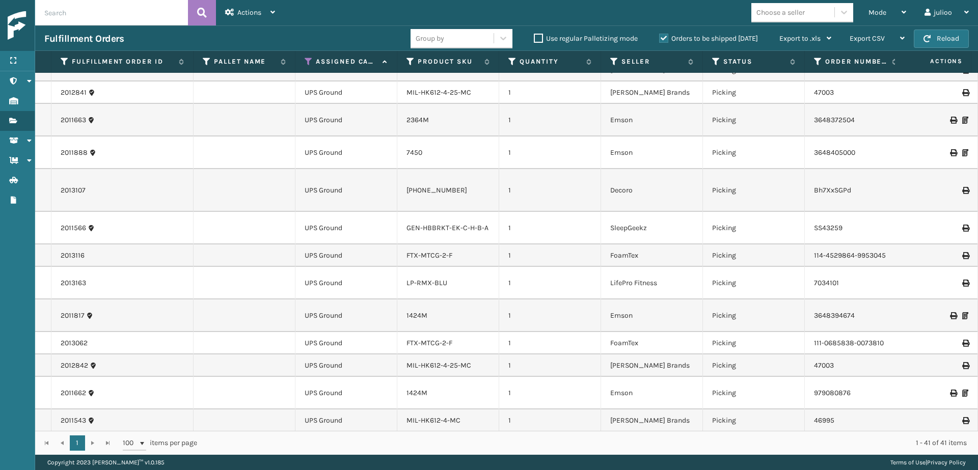
scroll to position [0, 0]
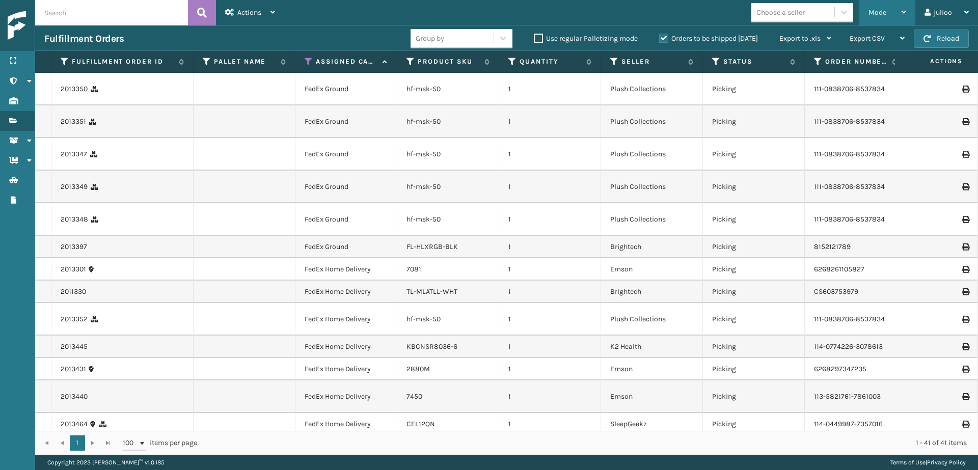
click at [887, 17] on div "Mode" at bounding box center [888, 12] width 38 height 25
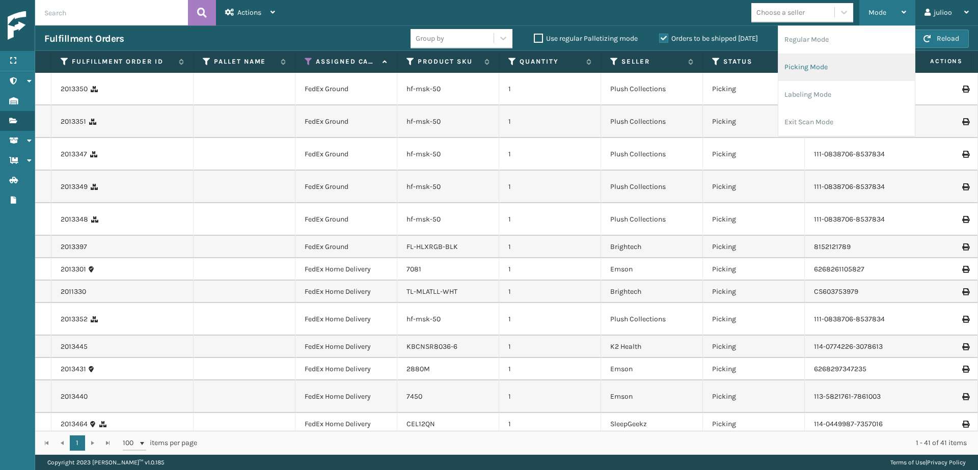
click at [852, 63] on li "Picking Mode" at bounding box center [846, 67] width 137 height 28
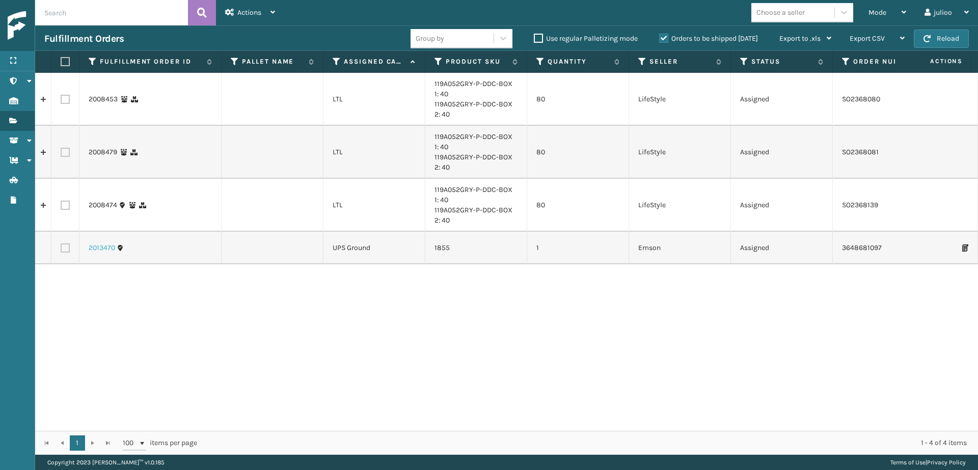
click at [107, 248] on link "2013470" at bounding box center [102, 248] width 26 height 10
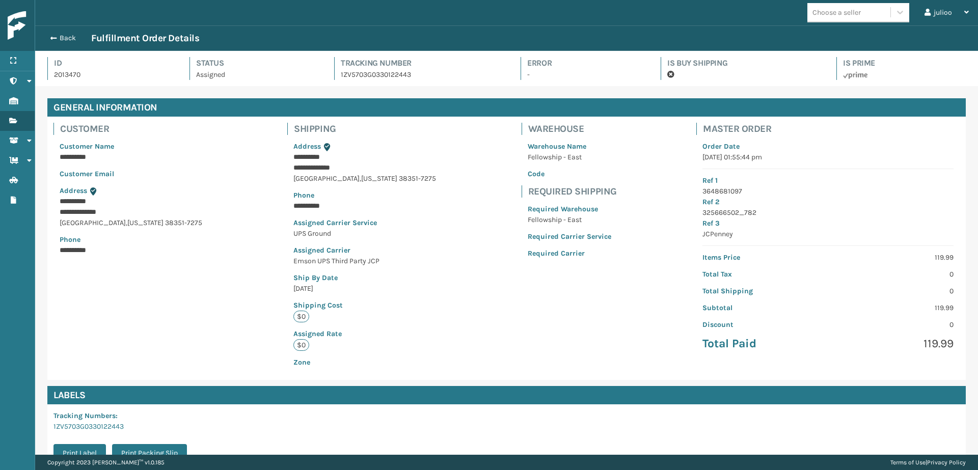
scroll to position [131, 0]
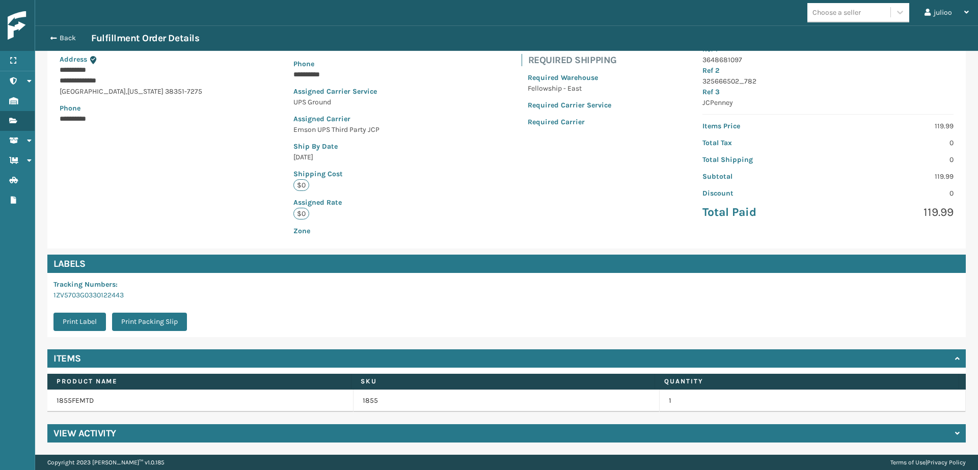
click at [86, 435] on h4 "View Activity" at bounding box center [84, 433] width 63 height 12
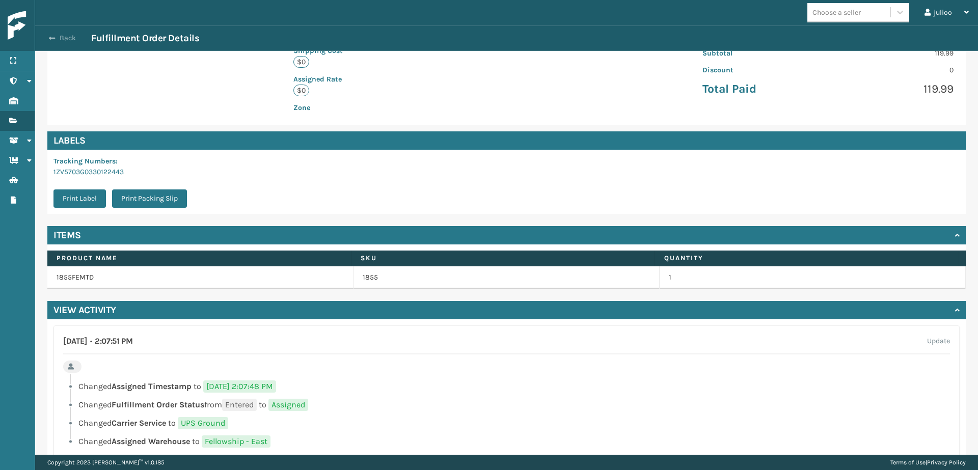
click at [58, 40] on button "Back" at bounding box center [67, 38] width 47 height 9
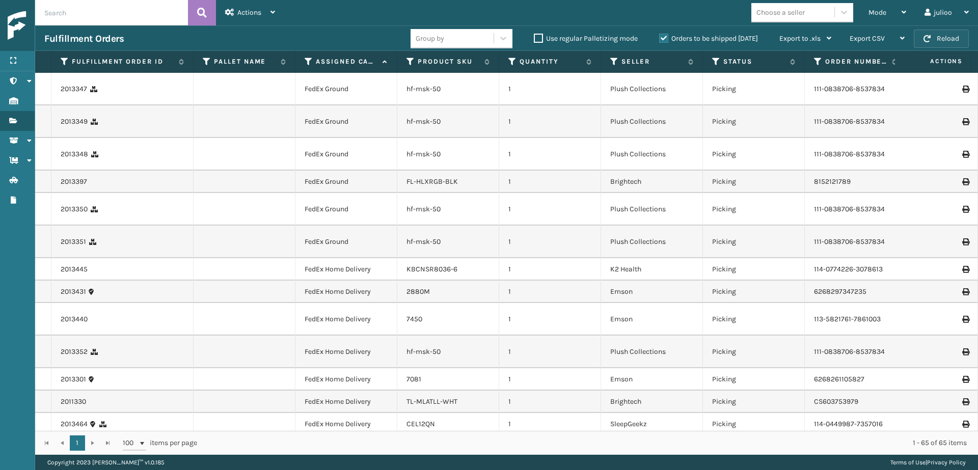
click at [928, 44] on button "Reload" at bounding box center [941, 39] width 55 height 18
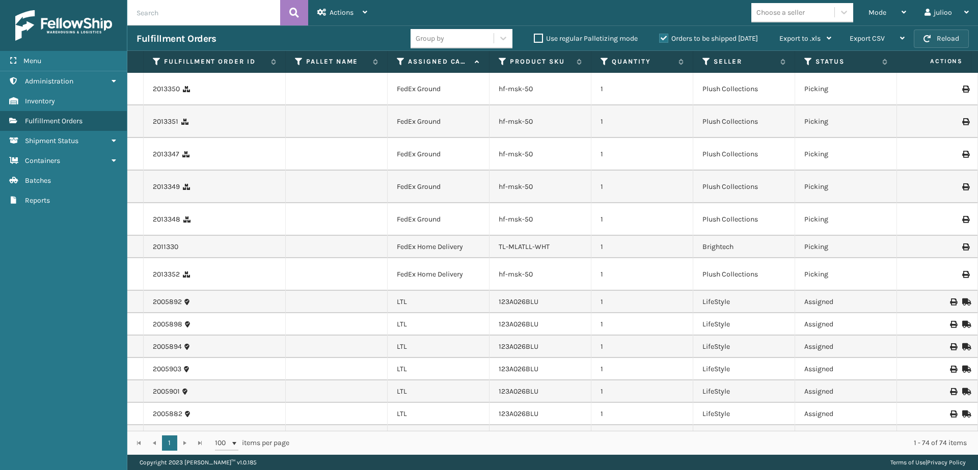
click at [936, 39] on button "Reload" at bounding box center [941, 39] width 55 height 18
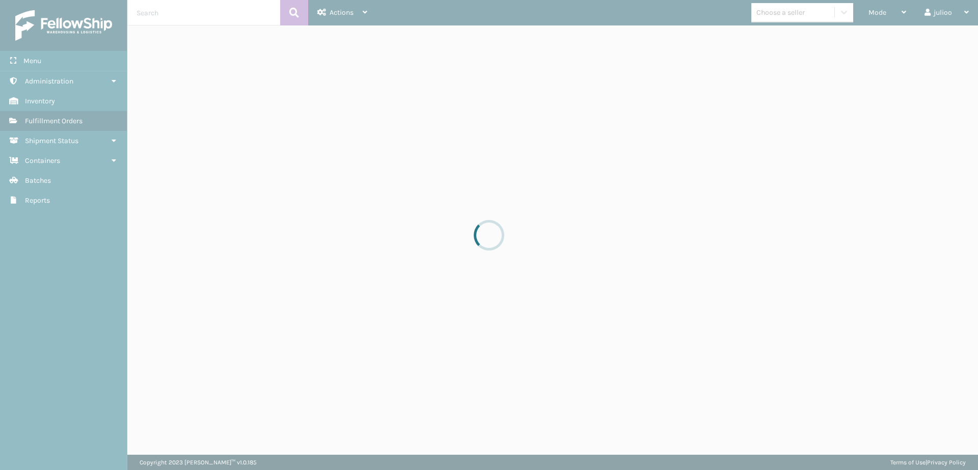
click at [936, 39] on div at bounding box center [489, 235] width 978 height 470
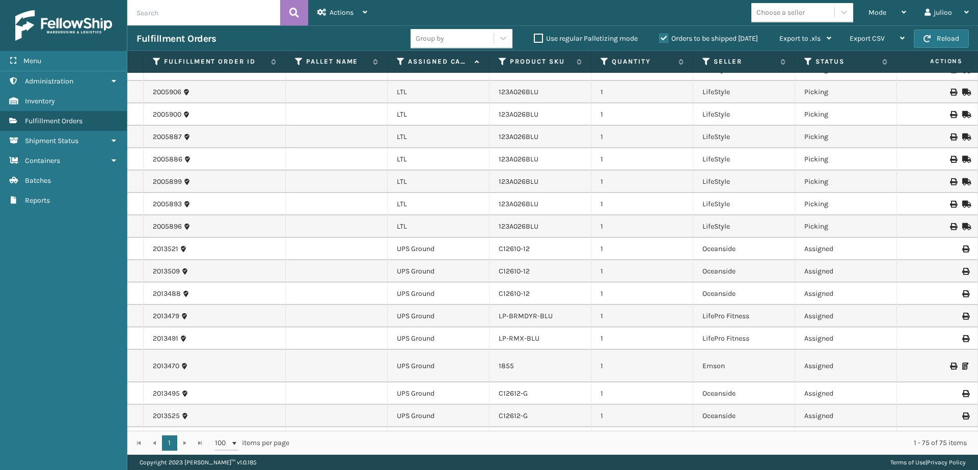
scroll to position [1728, 0]
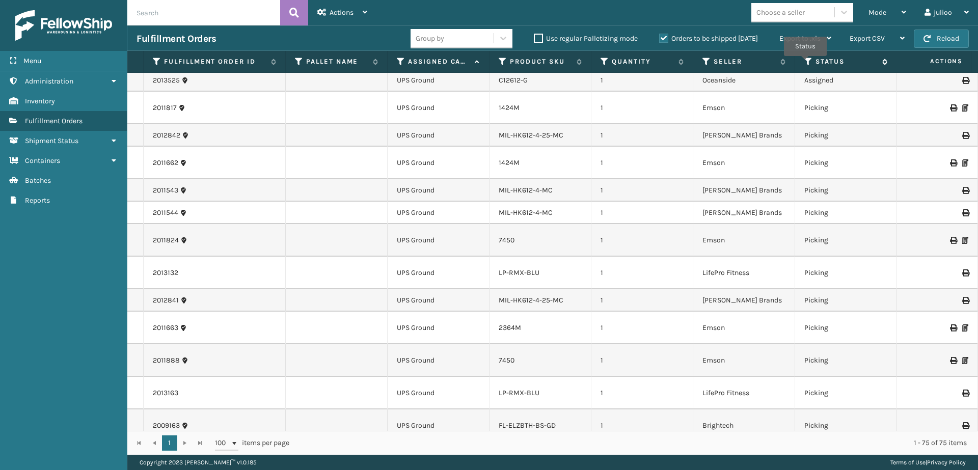
click at [805, 63] on icon at bounding box center [808, 61] width 8 height 9
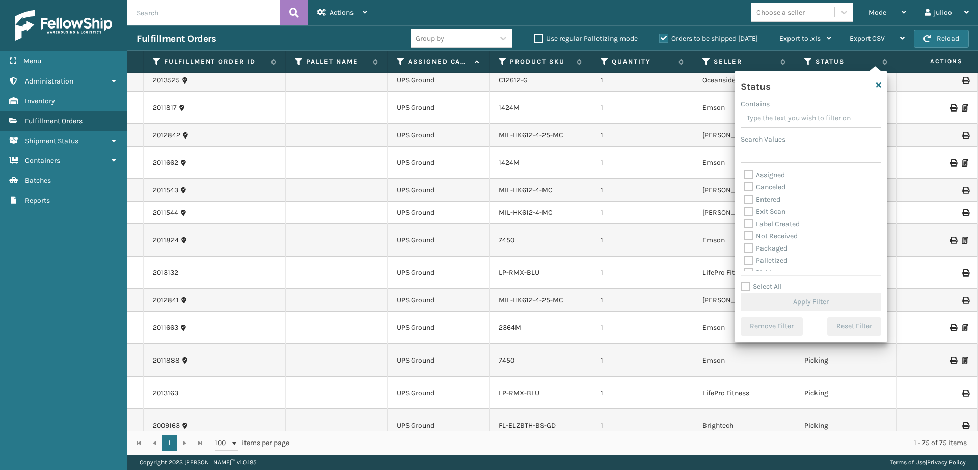
scroll to position [7, 0]
click at [747, 267] on label "Picking" at bounding box center [762, 265] width 36 height 9
click at [744, 266] on input "Picking" at bounding box center [744, 263] width 1 height 7
checkbox input "true"
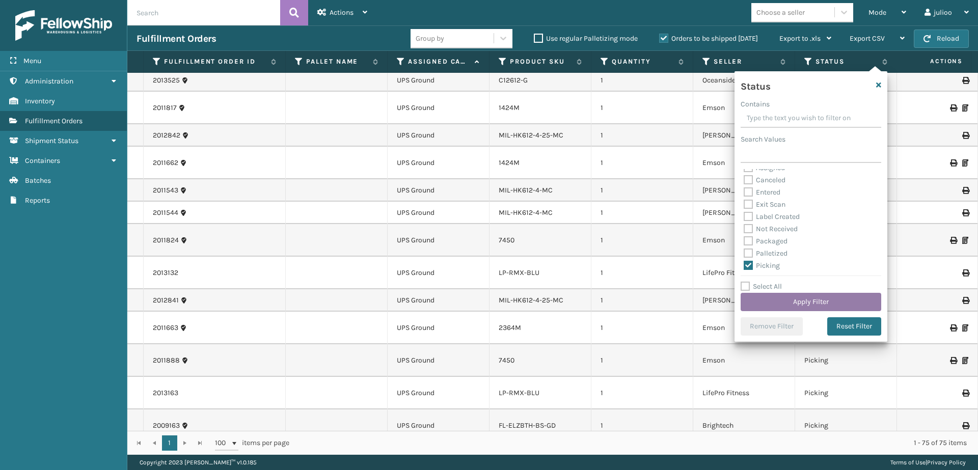
click at [770, 300] on button "Apply Filter" at bounding box center [811, 302] width 141 height 18
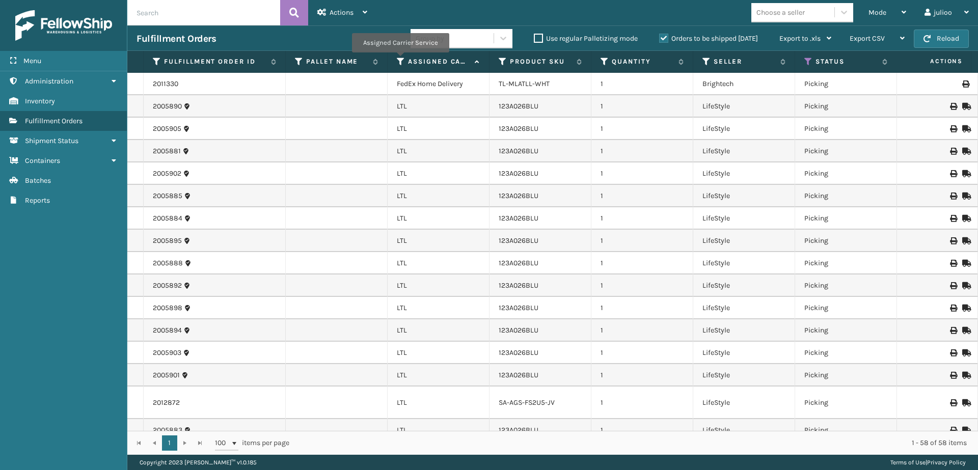
click at [400, 60] on icon at bounding box center [401, 61] width 8 height 9
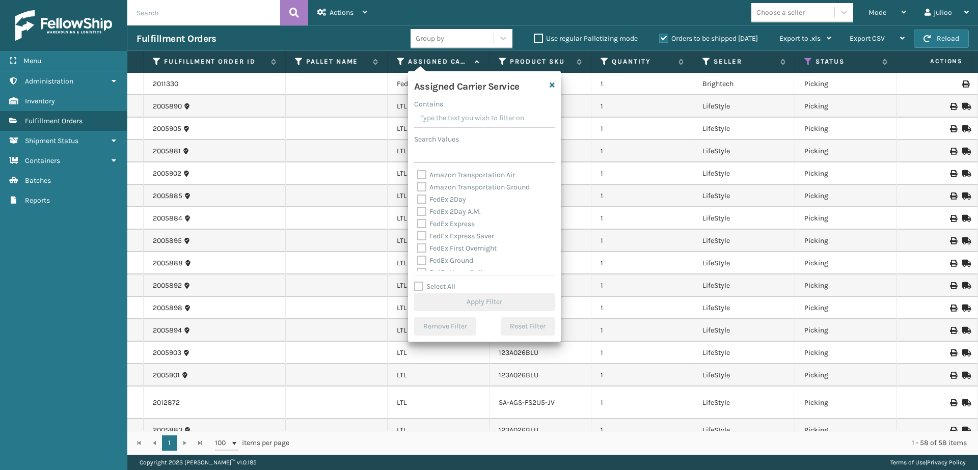
click at [416, 279] on div "Assigned Carrier Service Contains Search Values Amazon Transportation Air Amazo…" at bounding box center [484, 206] width 153 height 271
click at [419, 288] on label "Select All" at bounding box center [434, 286] width 41 height 9
click at [419, 282] on input "Select All" at bounding box center [490, 281] width 153 height 1
checkbox input "true"
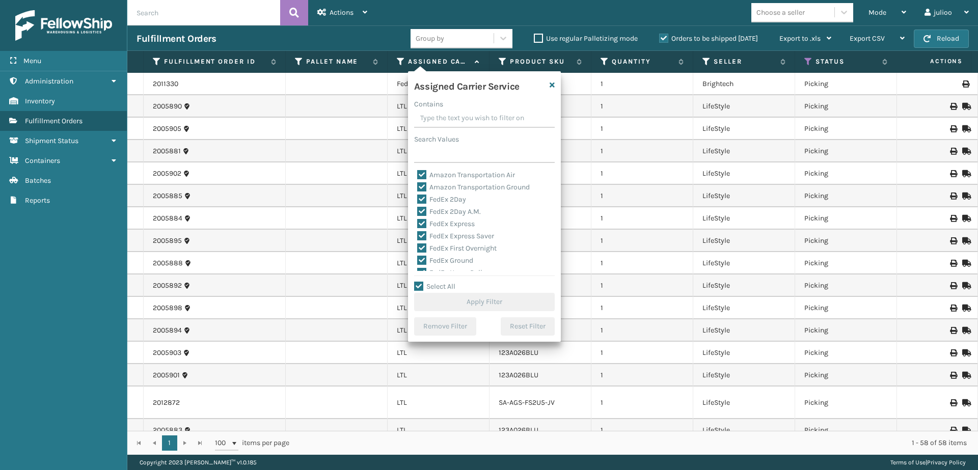
checkbox input "true"
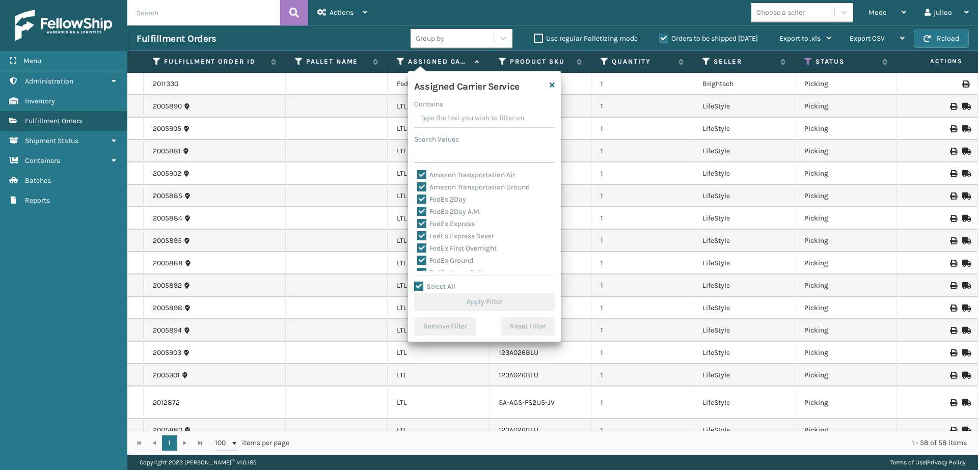
checkbox input "true"
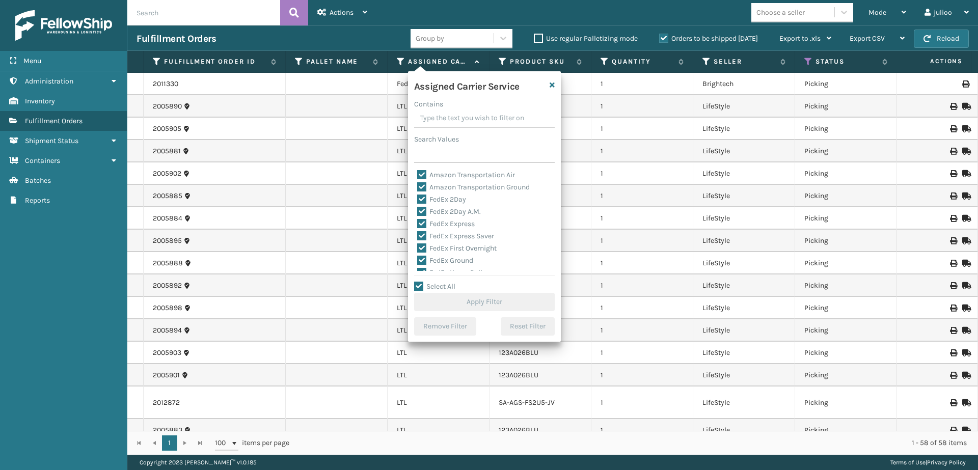
checkbox input "true"
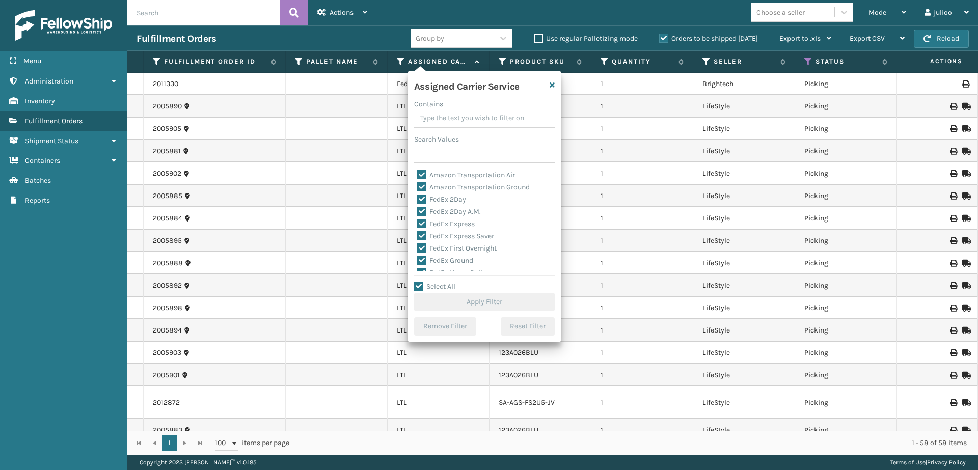
checkbox input "true"
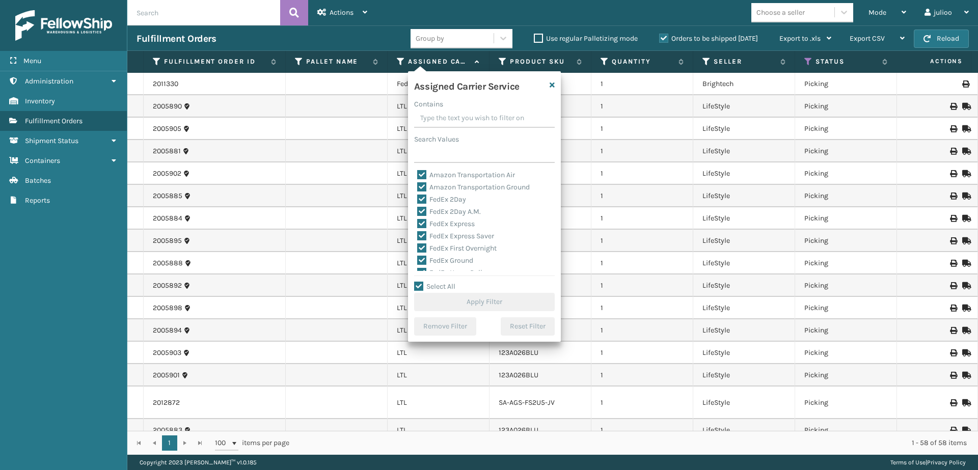
checkbox input "true"
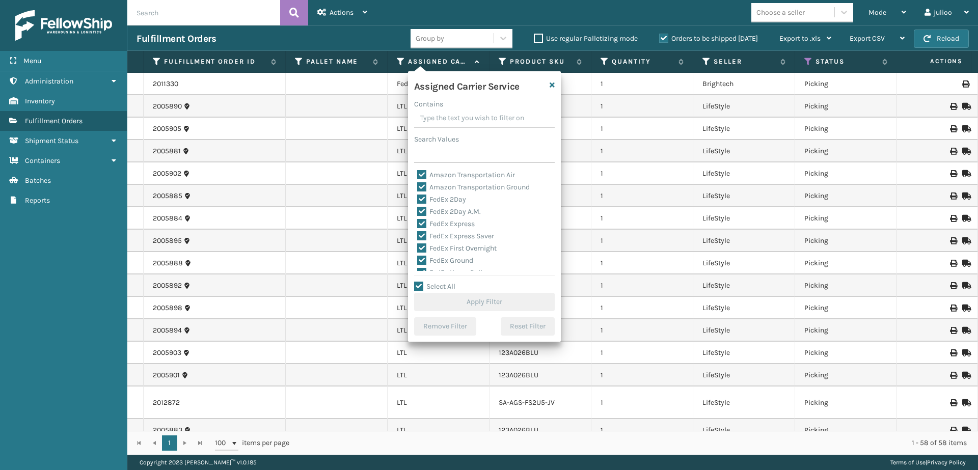
checkbox input "true"
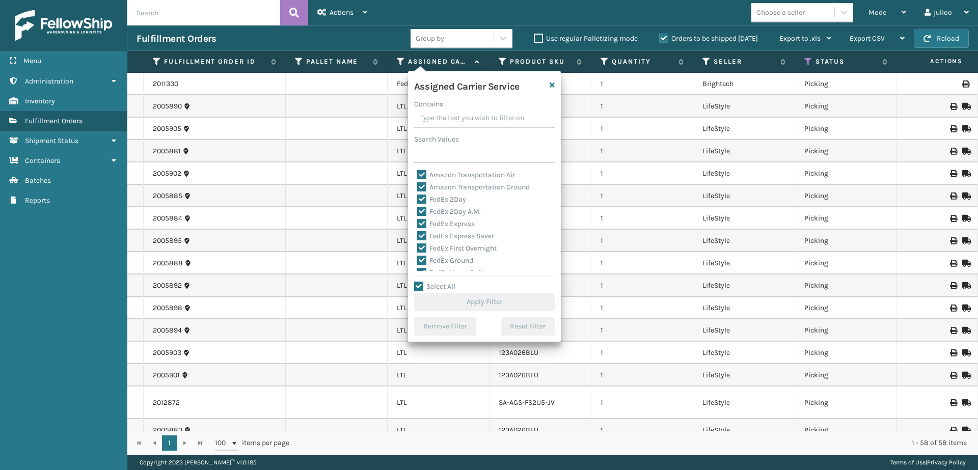
checkbox input "true"
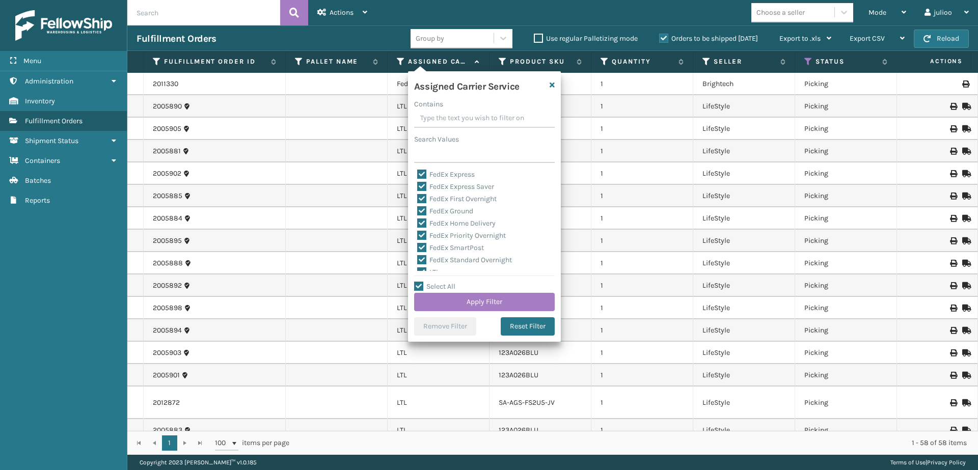
scroll to position [84, 0]
click at [423, 237] on label "LTL" at bounding box center [428, 237] width 22 height 9
click at [418, 237] on input "LTL" at bounding box center [417, 235] width 1 height 7
checkbox input "false"
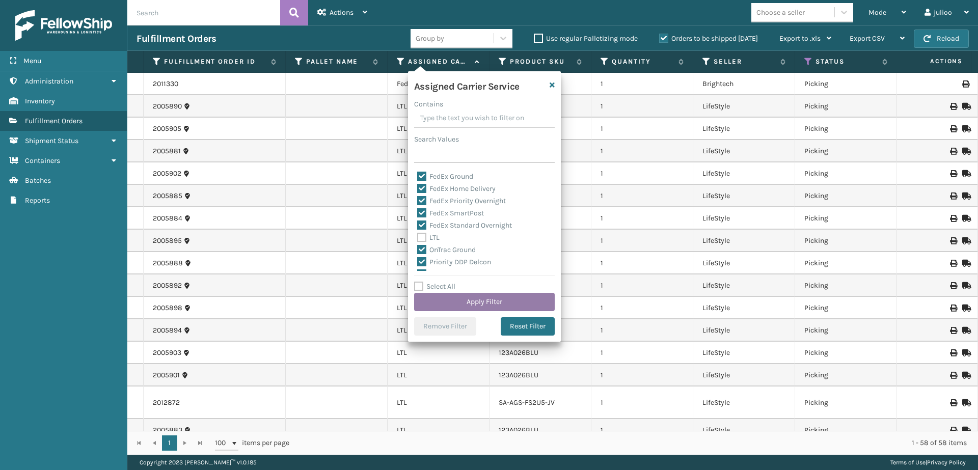
click at [475, 301] on button "Apply Filter" at bounding box center [484, 302] width 141 height 18
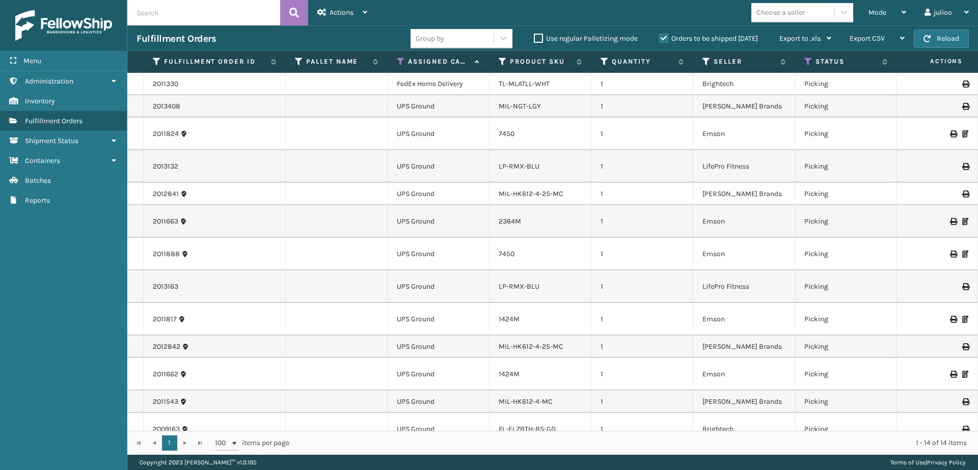
scroll to position [44, 0]
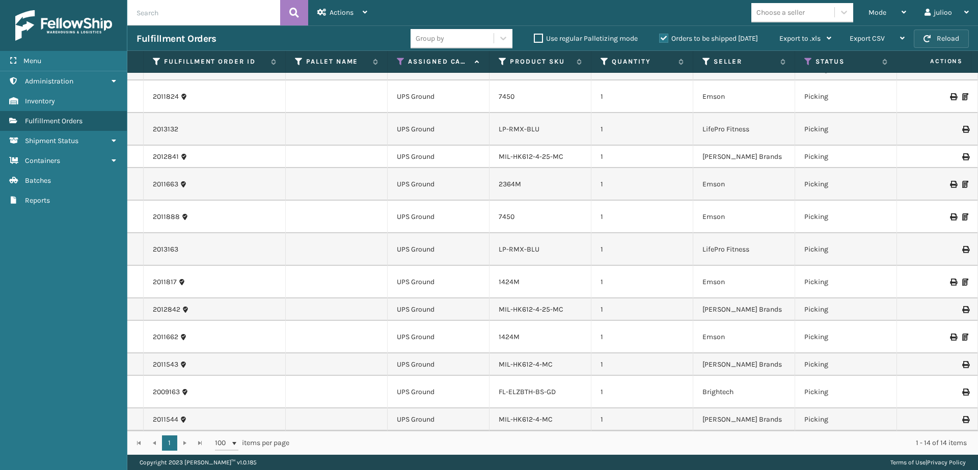
click at [942, 44] on button "Reload" at bounding box center [941, 39] width 55 height 18
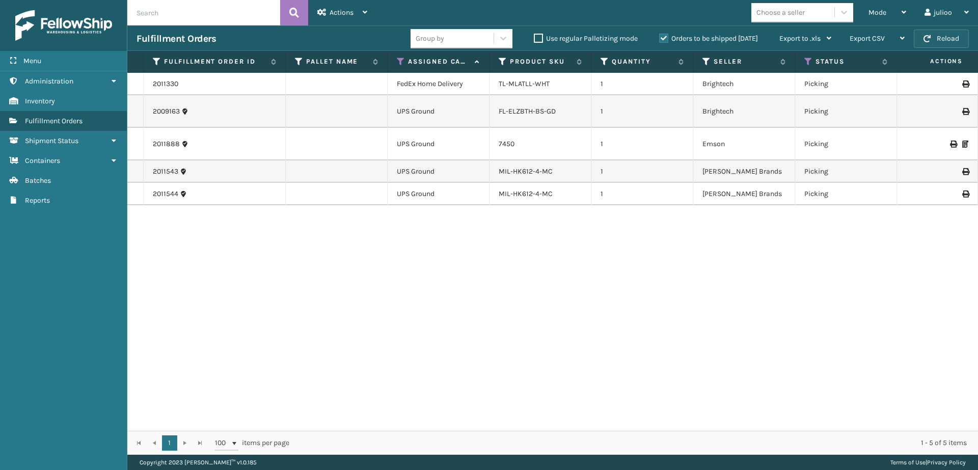
click at [931, 36] on span "button" at bounding box center [927, 38] width 7 height 7
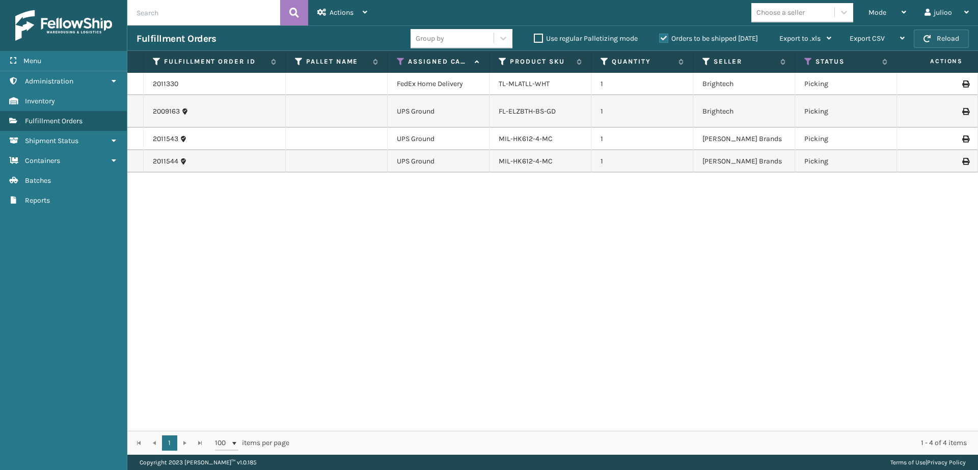
click at [930, 37] on span "button" at bounding box center [927, 38] width 7 height 7
click at [882, 10] on span "Mode" at bounding box center [878, 12] width 18 height 9
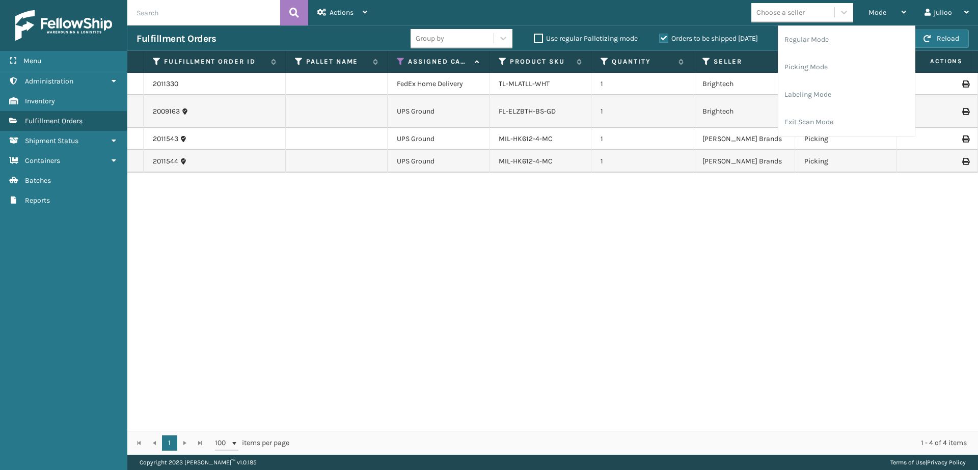
click at [775, 239] on div "2011330 FedEx Home Delivery TL-MLATLL-WHT 1 Brightech Picking CS603753979 Fello…" at bounding box center [552, 252] width 851 height 358
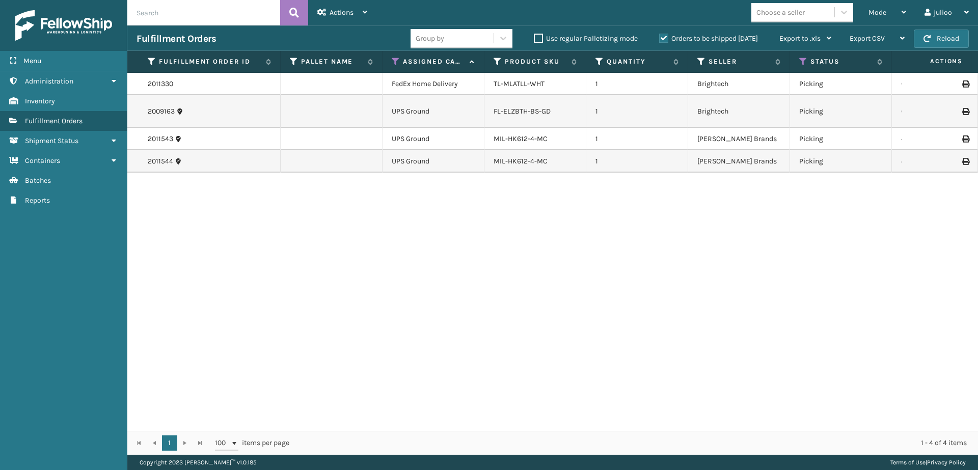
scroll to position [0, 0]
click at [884, 9] on span "Mode" at bounding box center [878, 12] width 18 height 9
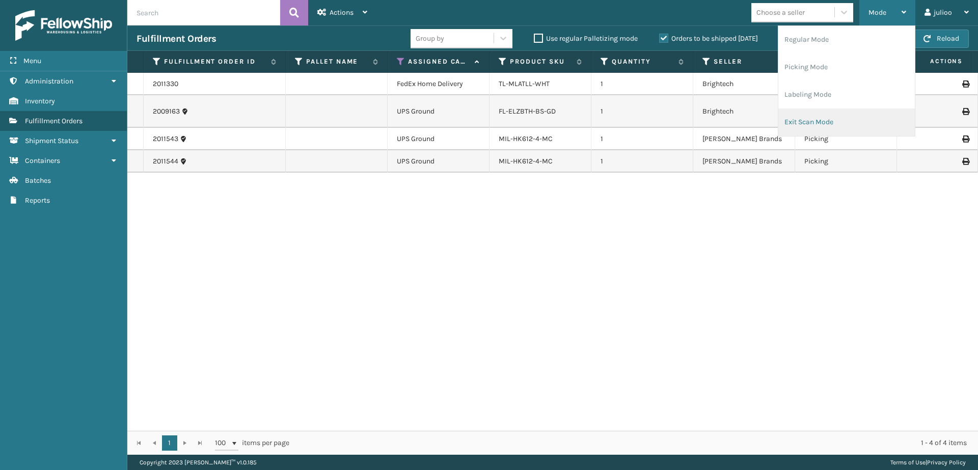
click at [835, 117] on li "Exit Scan Mode" at bounding box center [846, 123] width 137 height 28
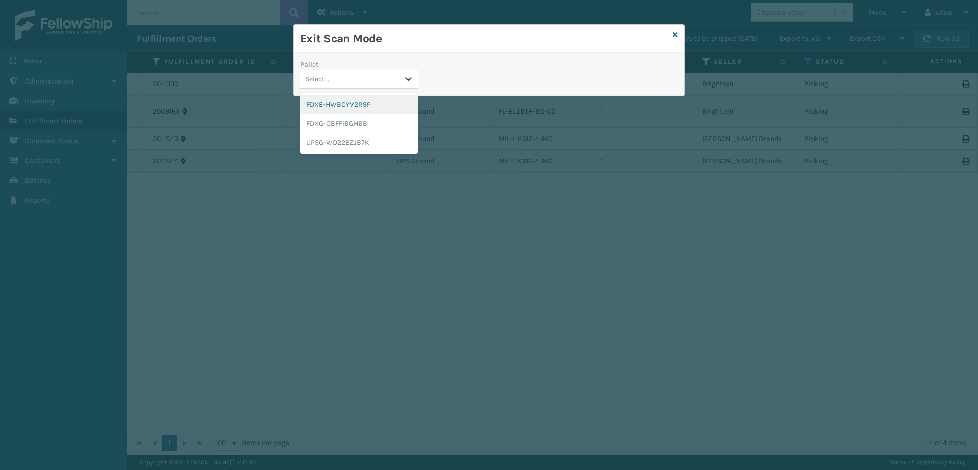
click at [411, 81] on icon at bounding box center [409, 79] width 10 height 10
click at [370, 111] on div "FDXE-HWBOYV2R9P" at bounding box center [359, 104] width 118 height 19
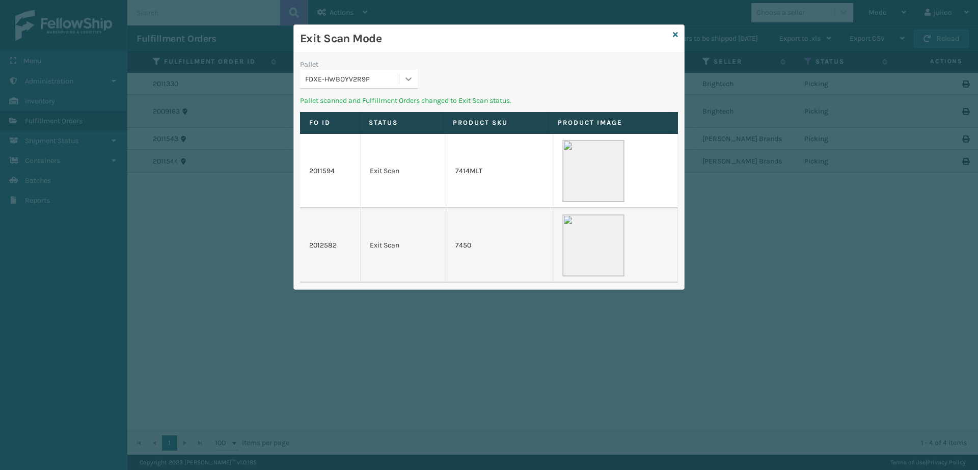
click at [411, 79] on icon at bounding box center [409, 79] width 10 height 10
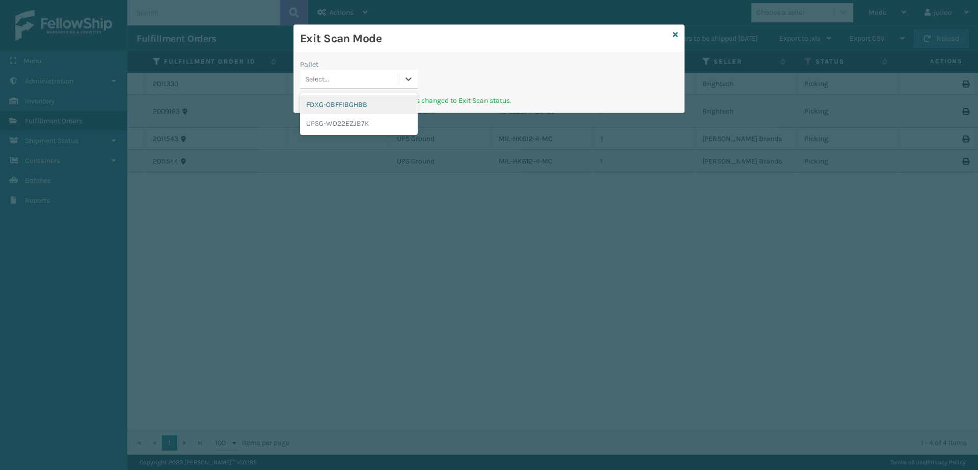
click at [389, 109] on div "FDXG-OBFFIBGHBB" at bounding box center [359, 104] width 118 height 19
click at [675, 35] on icon at bounding box center [675, 34] width 5 height 7
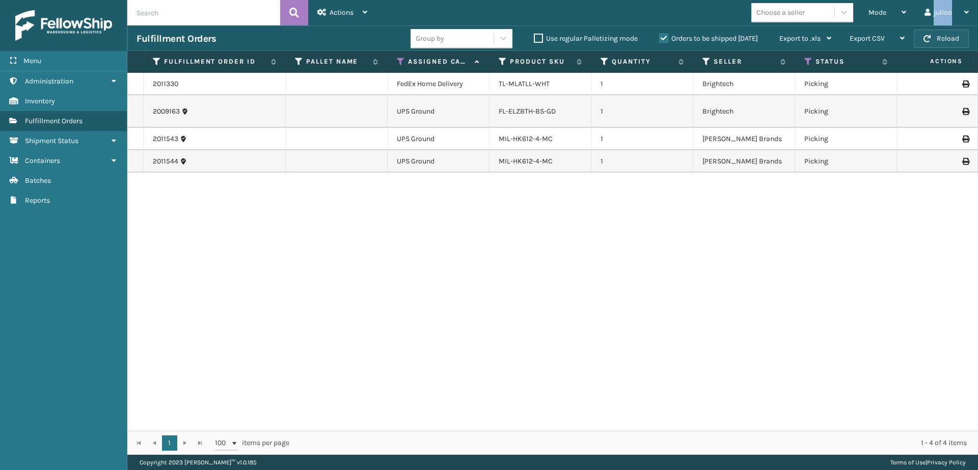
click at [934, 39] on button "Reload" at bounding box center [941, 39] width 55 height 18
click at [937, 42] on button "Reload" at bounding box center [941, 39] width 55 height 18
click at [936, 39] on button "Reload" at bounding box center [941, 39] width 55 height 18
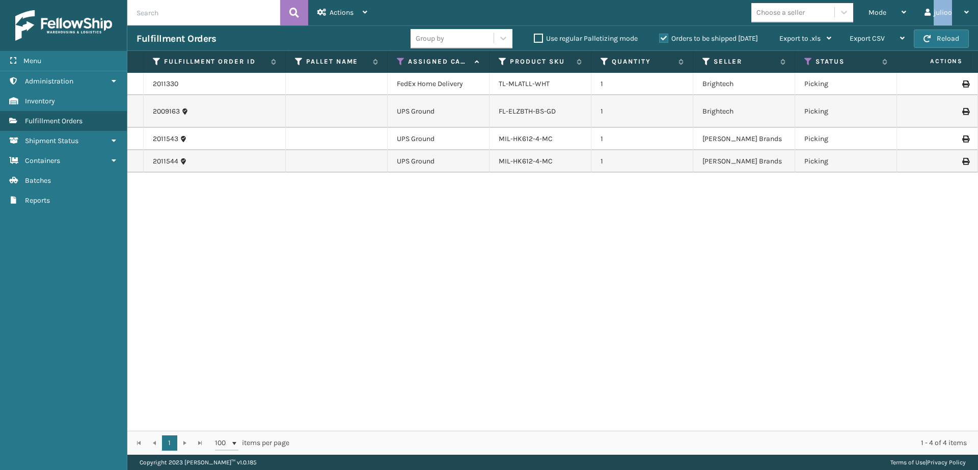
click at [936, 39] on button "Reload" at bounding box center [941, 39] width 55 height 18
click at [928, 42] on span "button" at bounding box center [927, 38] width 7 height 7
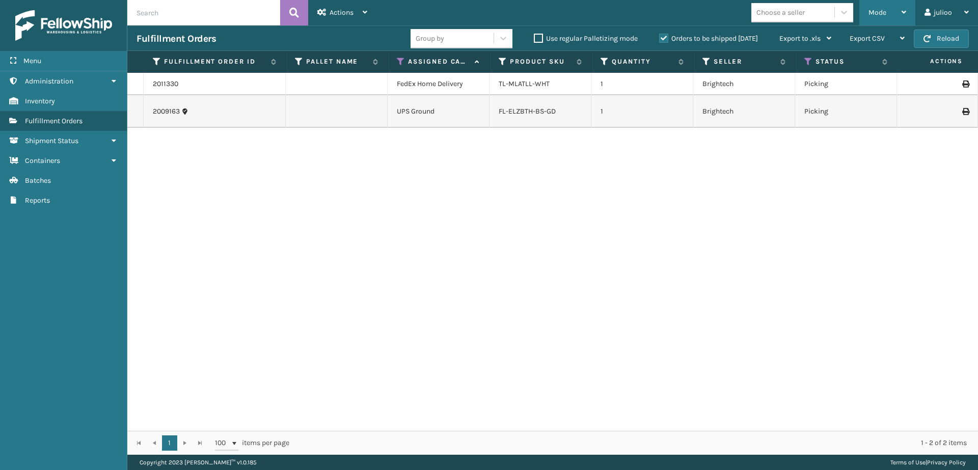
click at [905, 5] on div "Mode" at bounding box center [888, 12] width 38 height 25
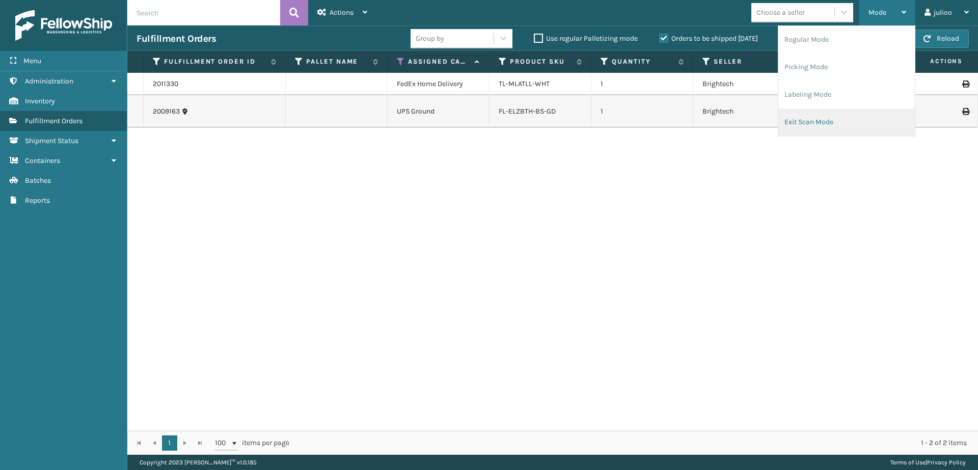
click at [795, 125] on li "Exit Scan Mode" at bounding box center [846, 123] width 137 height 28
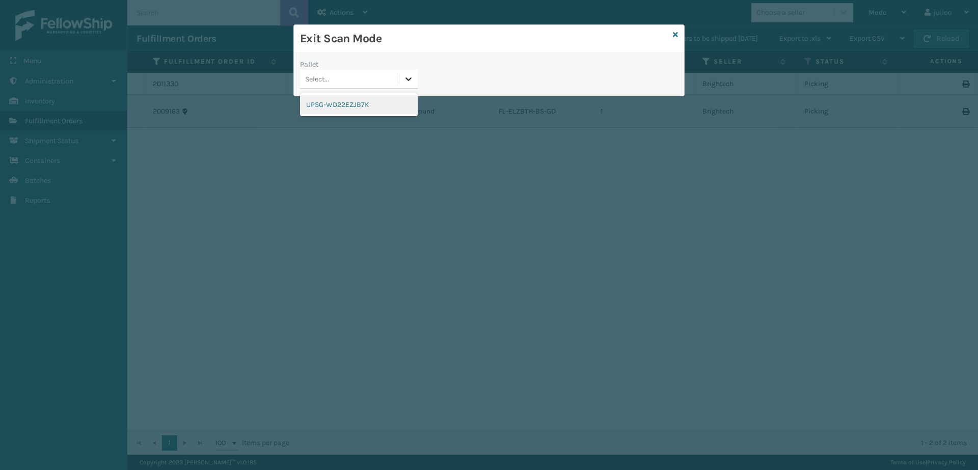
click at [402, 79] on div at bounding box center [408, 79] width 18 height 18
click at [360, 109] on div "UPSG-WD22EZJB7K" at bounding box center [359, 104] width 118 height 19
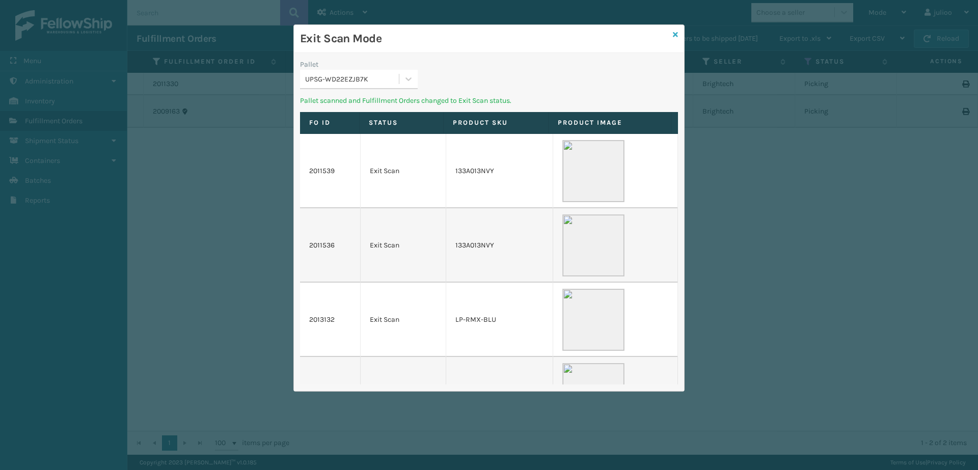
click at [675, 35] on icon at bounding box center [675, 34] width 5 height 7
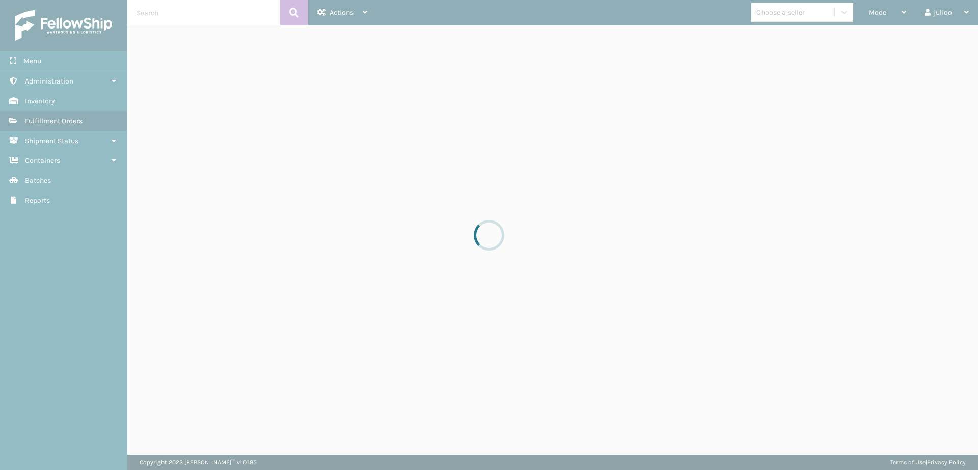
click at [675, 35] on div at bounding box center [489, 235] width 978 height 470
